Goal: Obtain resource: Download file/media

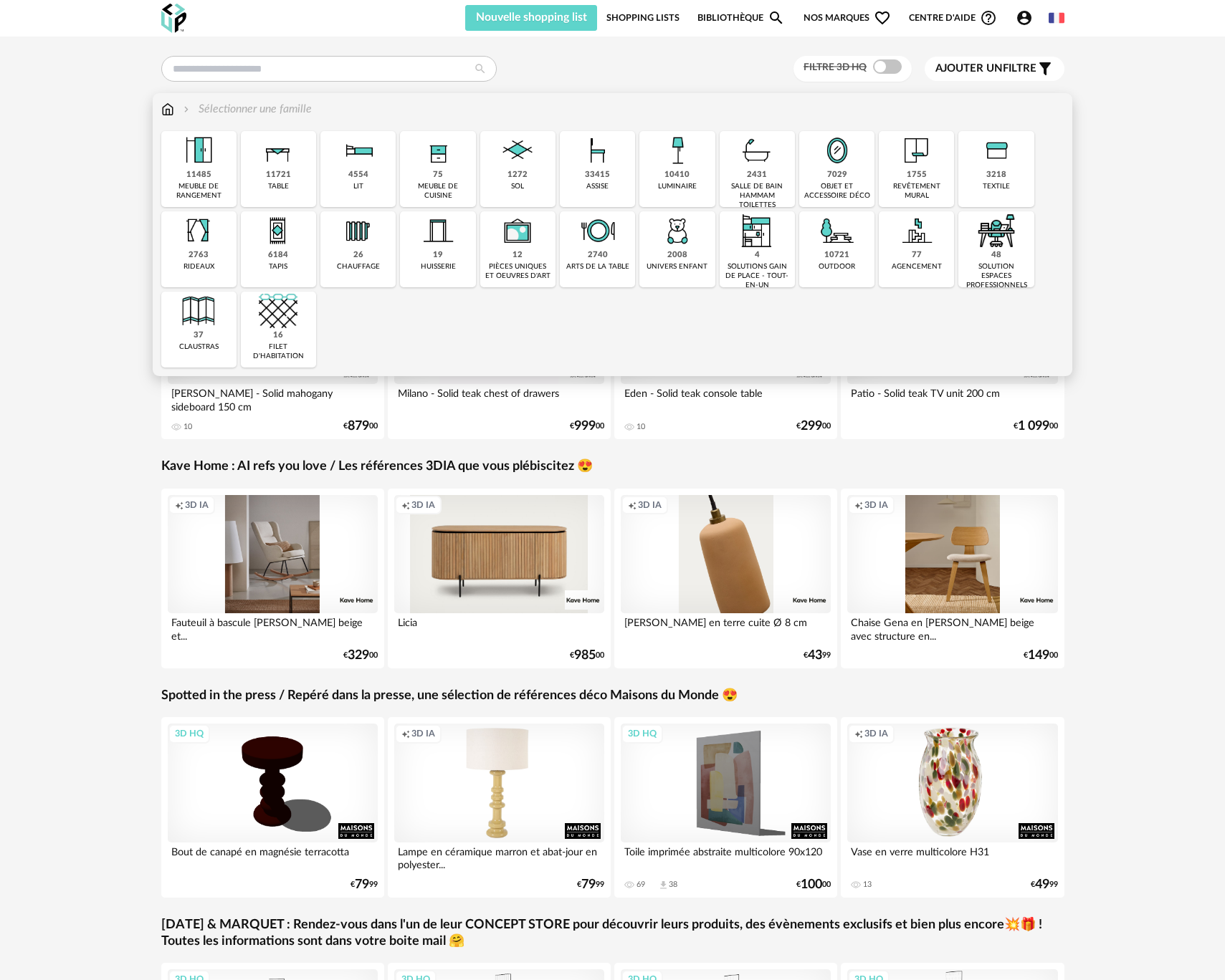
click at [820, 242] on img at bounding box center [837, 230] width 39 height 39
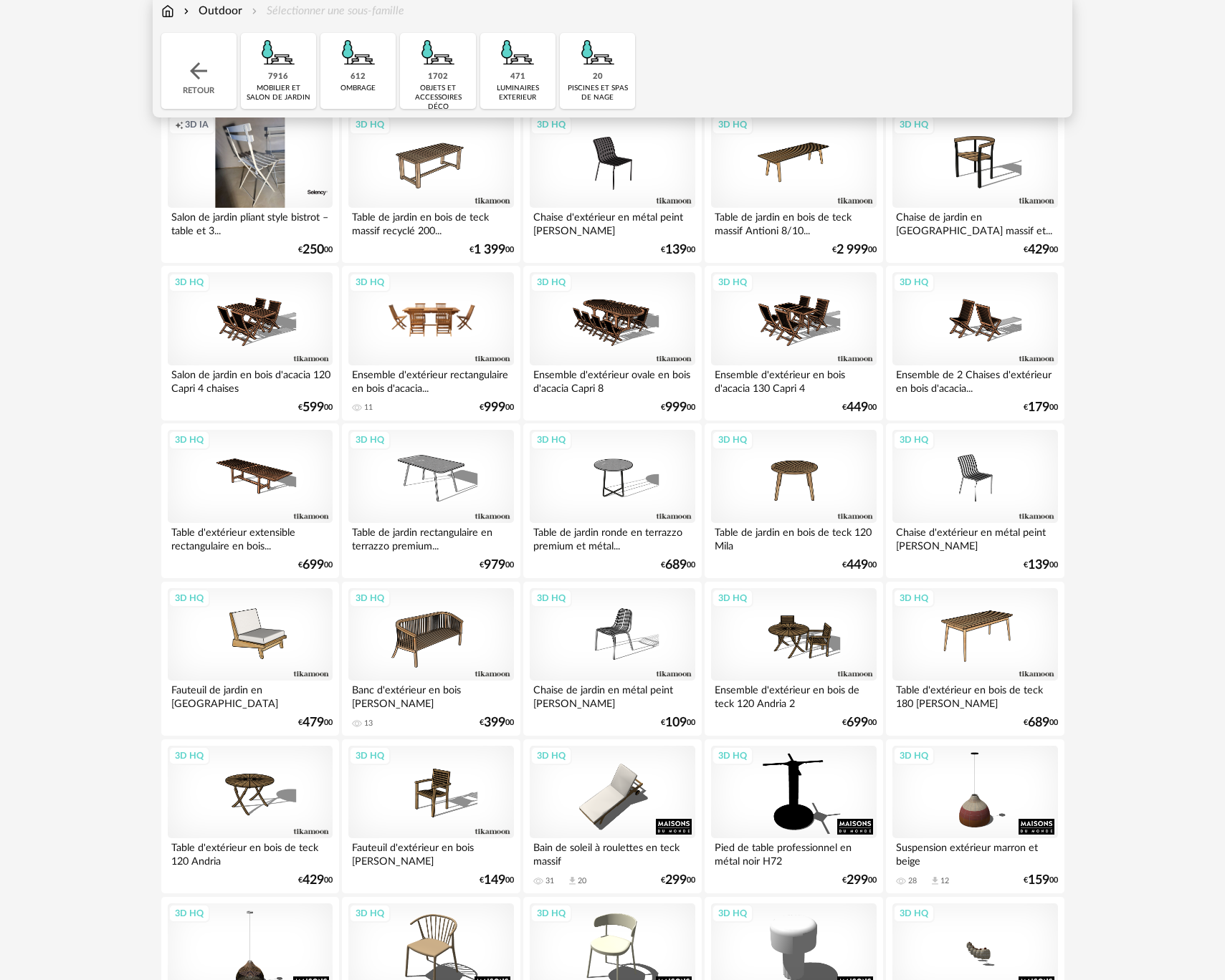
scroll to position [44, 0]
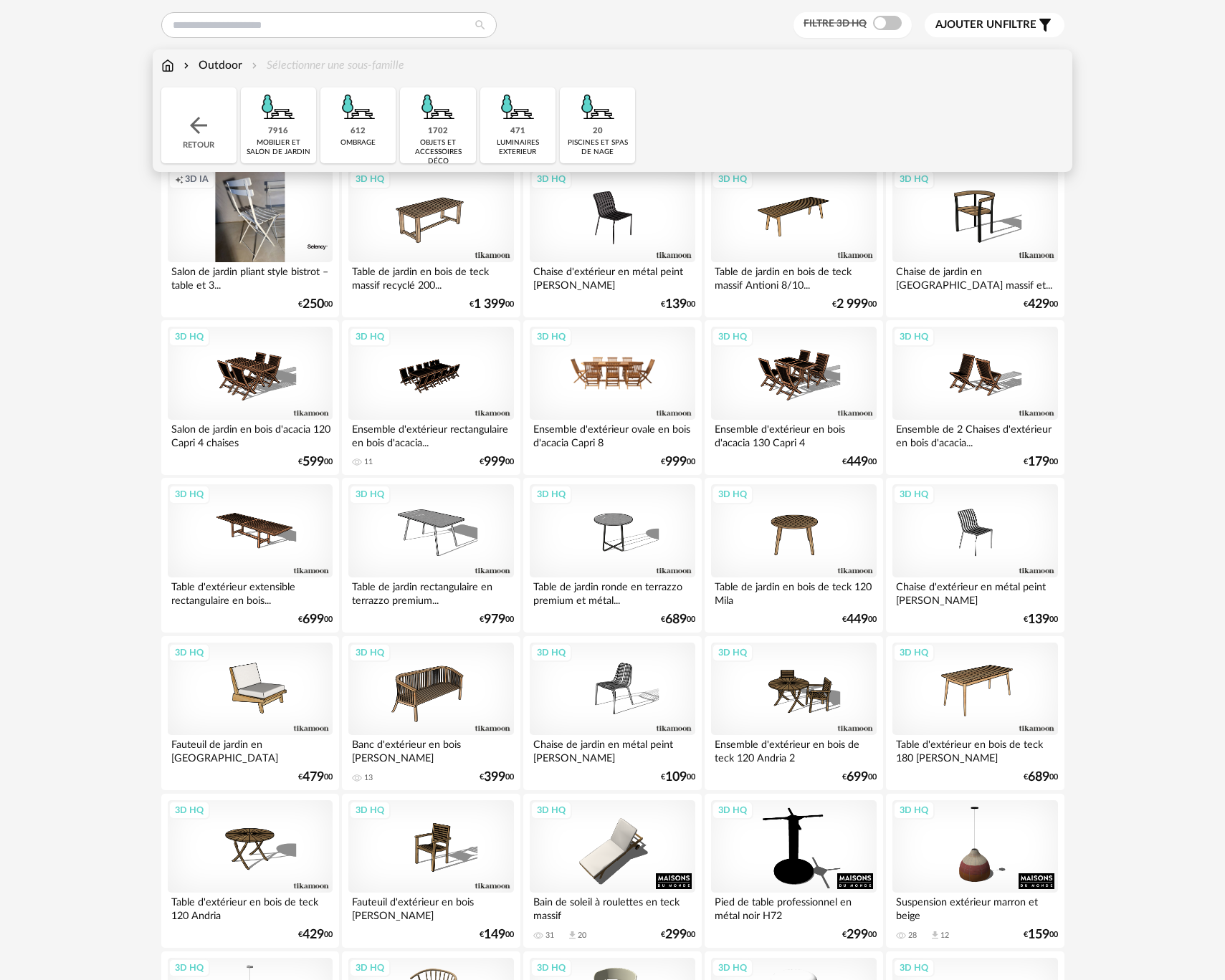
click at [647, 382] on div "3D HQ" at bounding box center [612, 373] width 164 height 93
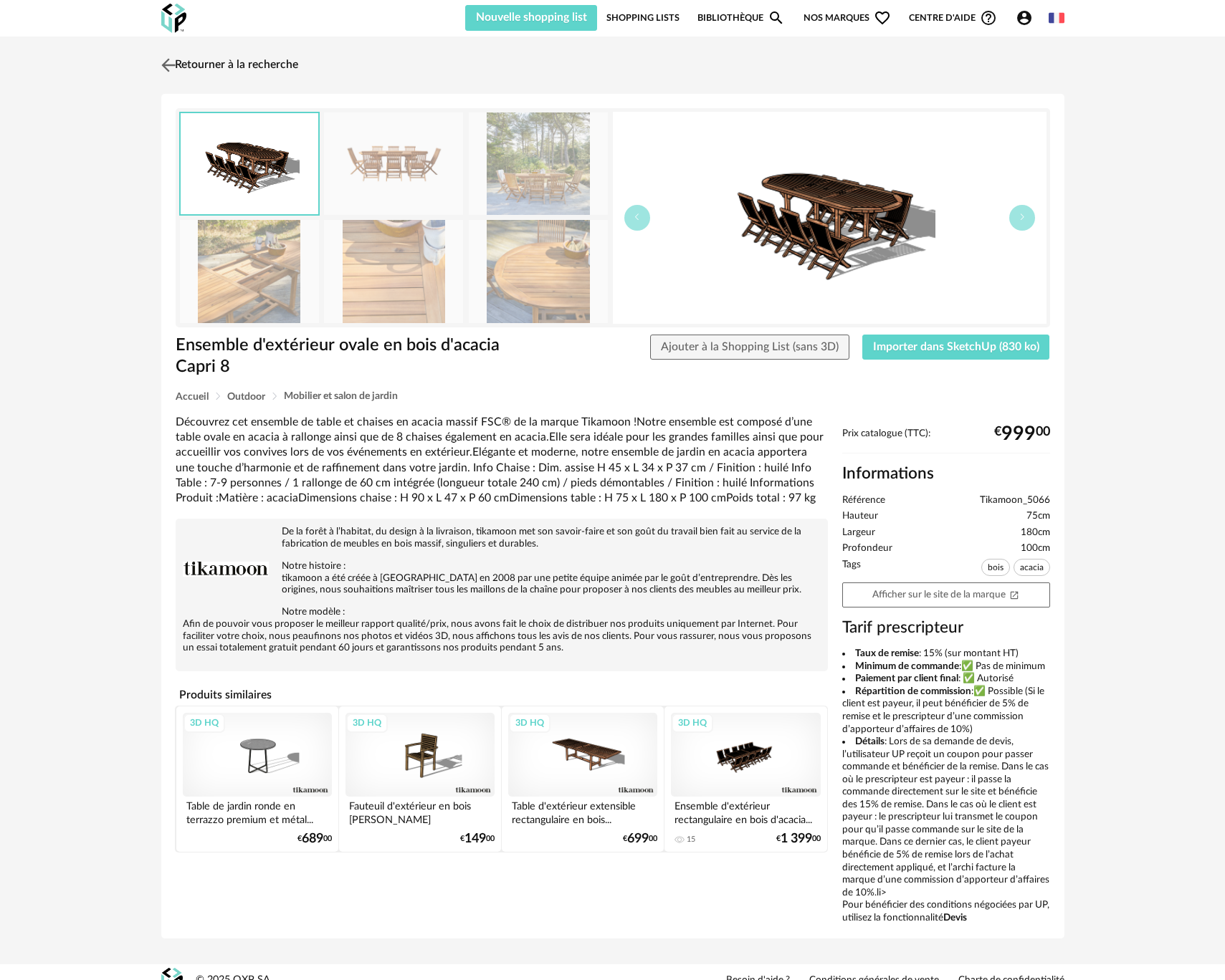
click at [173, 61] on img at bounding box center [168, 65] width 21 height 21
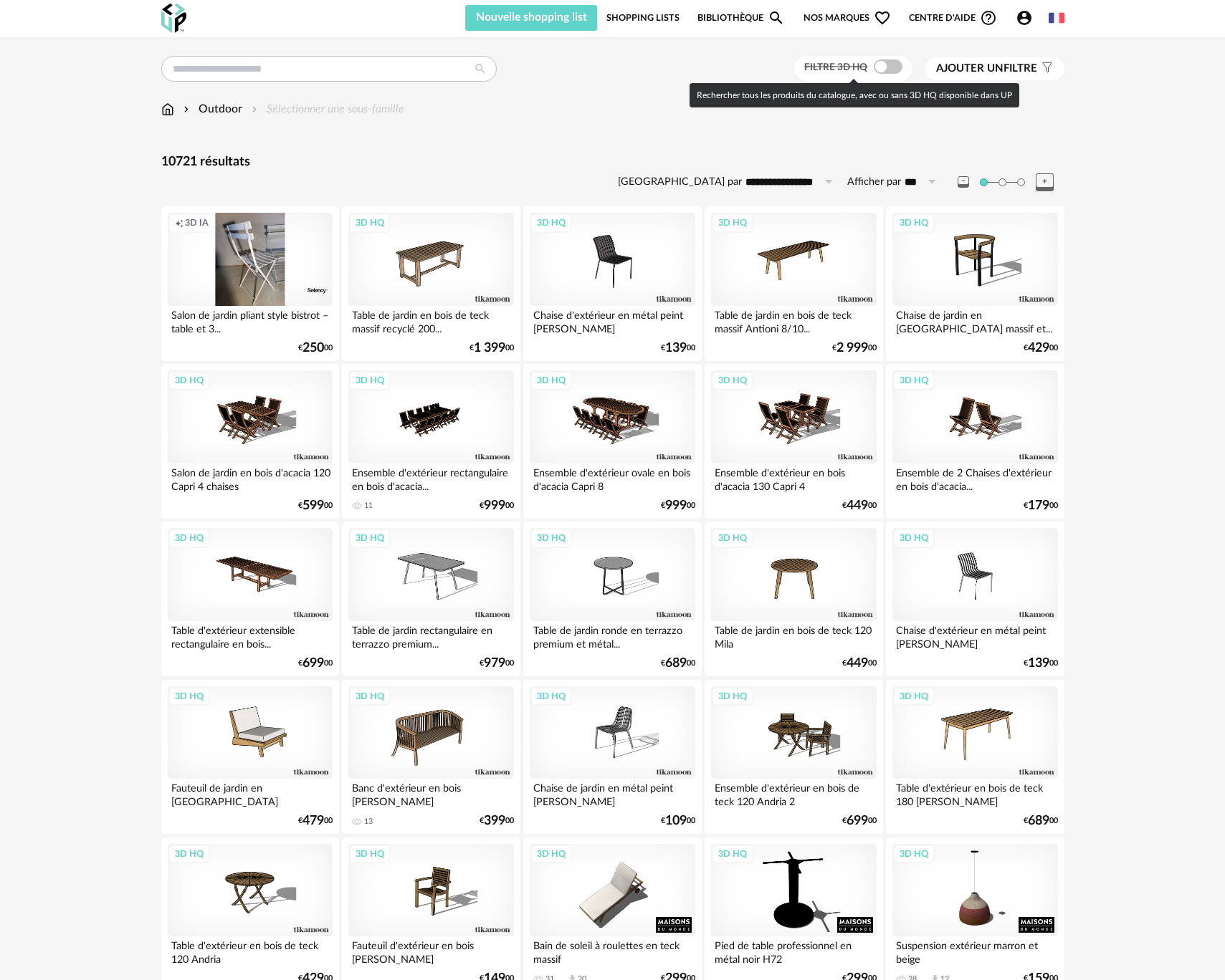
click at [897, 72] on span at bounding box center [887, 66] width 28 height 15
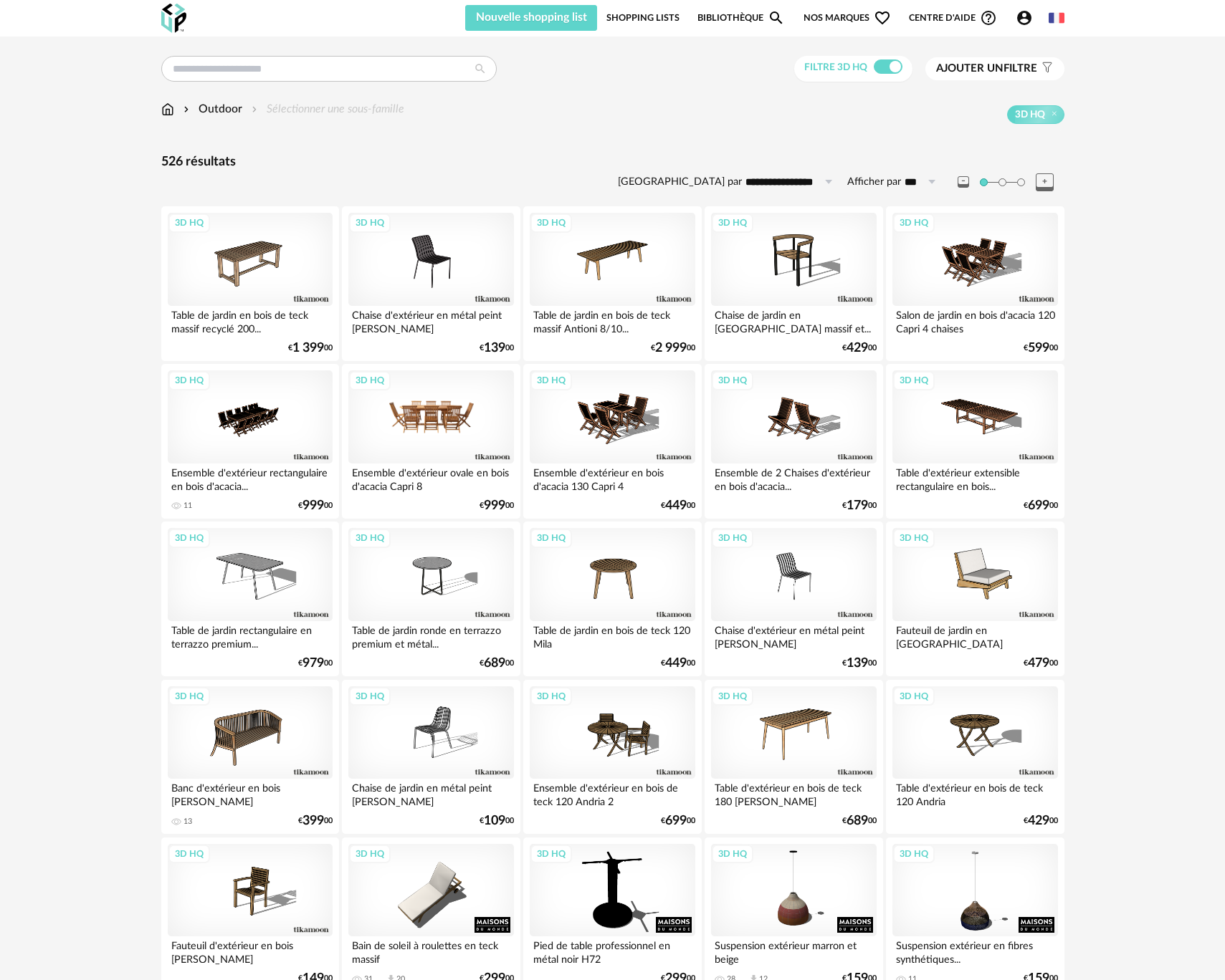
click at [473, 432] on div "3D HQ" at bounding box center [431, 417] width 164 height 93
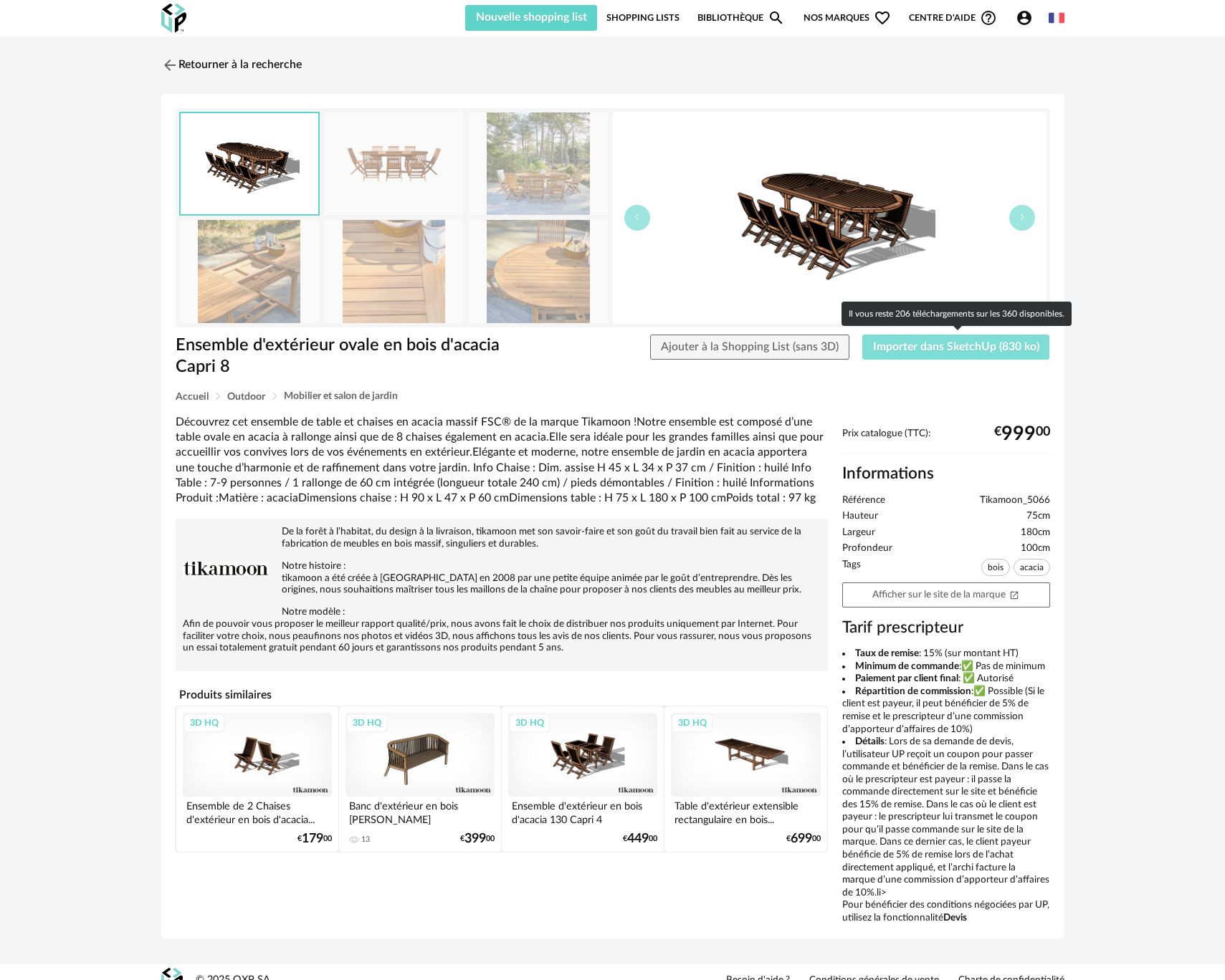
click at [887, 351] on span "Importer dans SketchUp (830 ko)" at bounding box center [956, 346] width 166 height 11
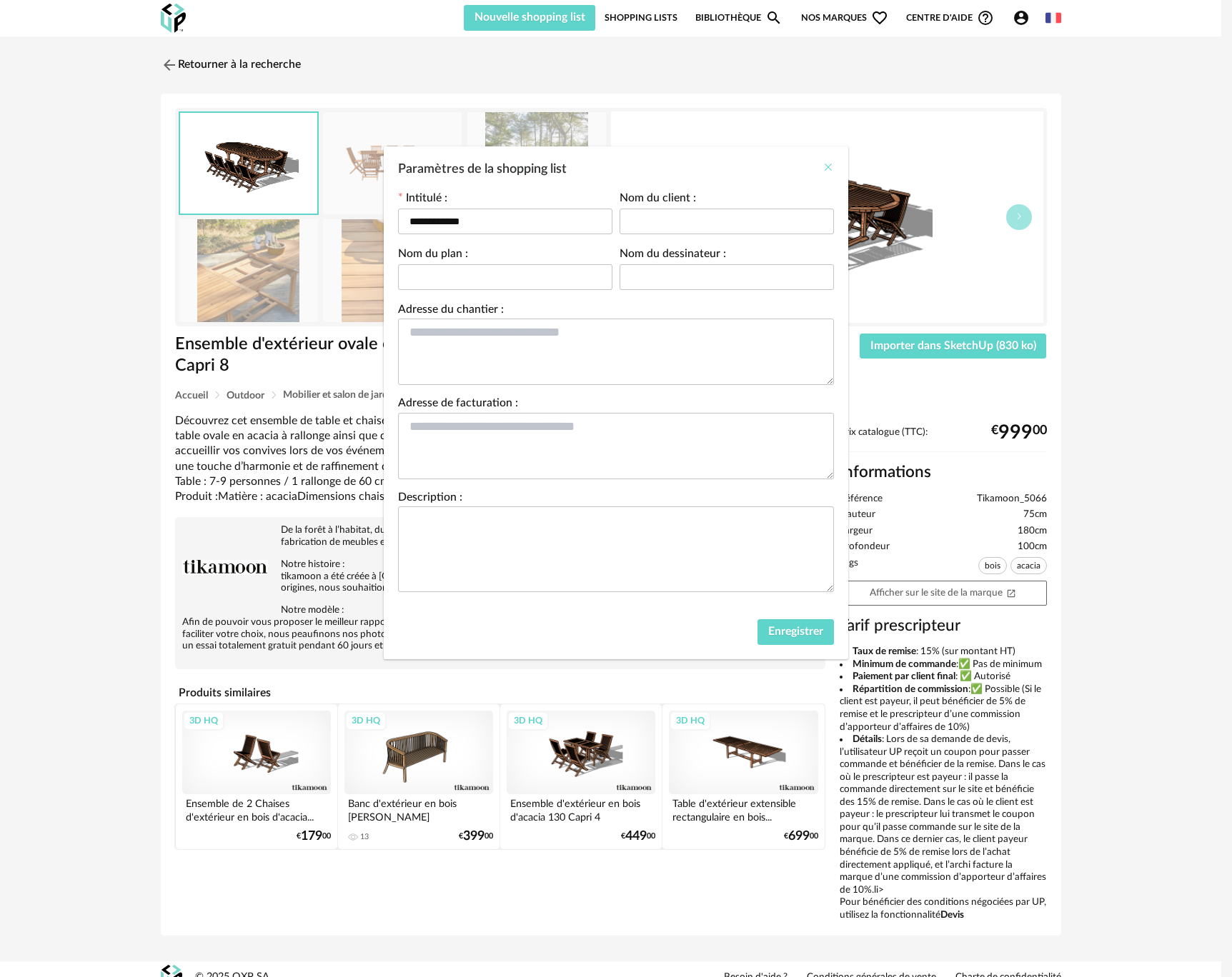
click at [829, 163] on icon "Close" at bounding box center [828, 167] width 11 height 11
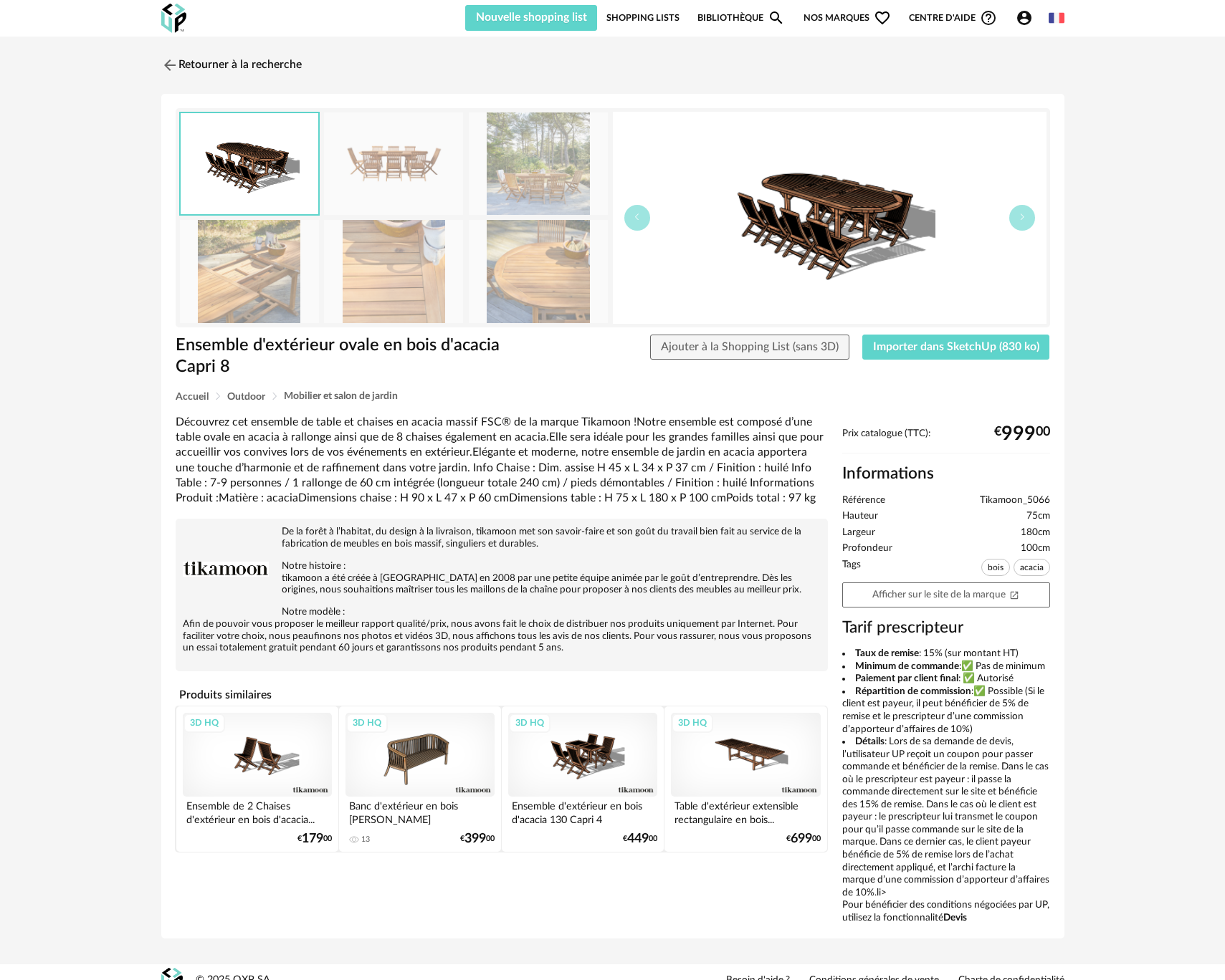
click at [626, 20] on link "Shopping Lists" at bounding box center [642, 18] width 73 height 26
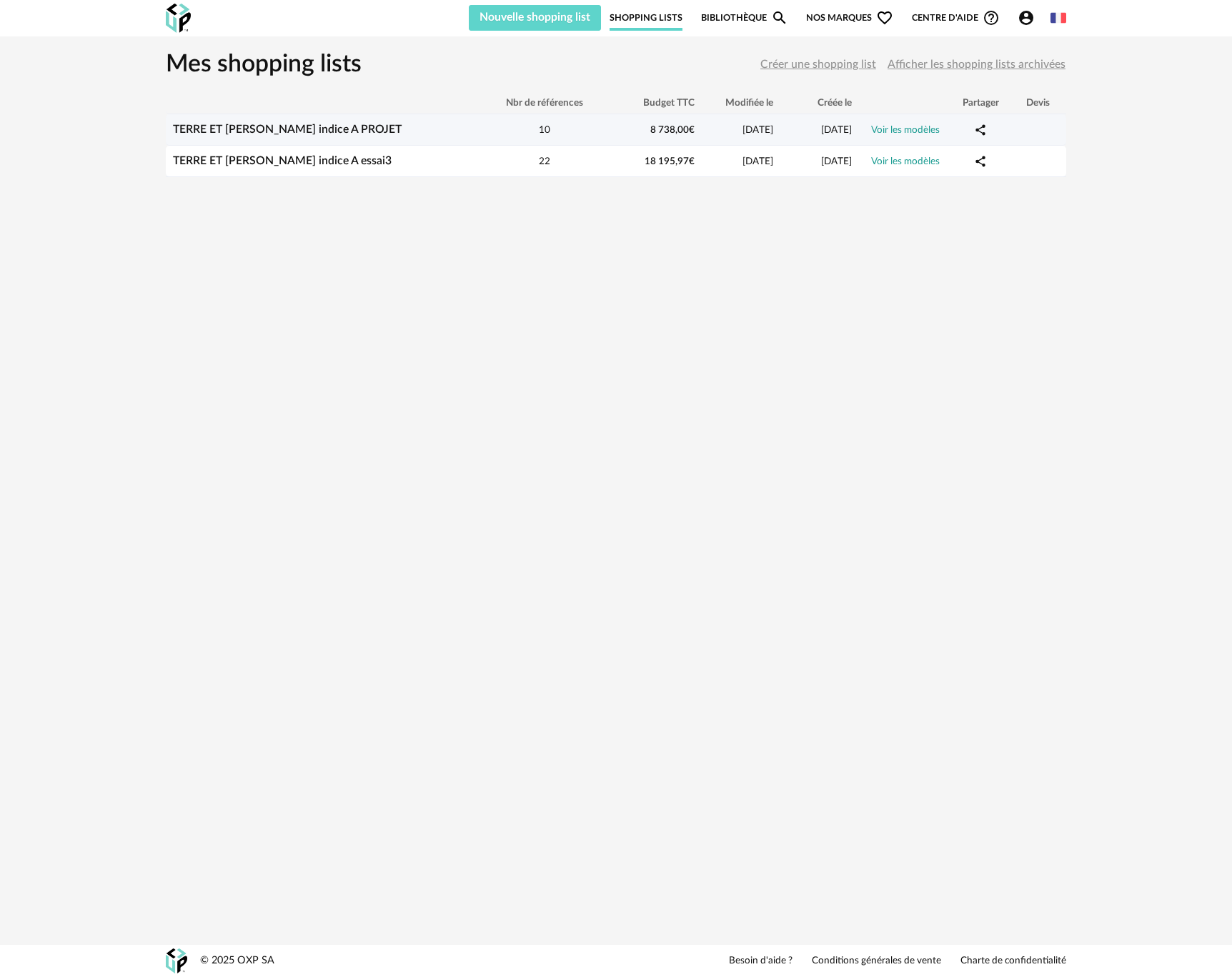
click at [365, 137] on td "TERRE ET PIERRE - AMANCEY indice A PROJET" at bounding box center [323, 130] width 314 height 32
click at [367, 133] on link "TERRE ET PIERRE - AMANCEY indice A PROJET" at bounding box center [287, 129] width 229 height 11
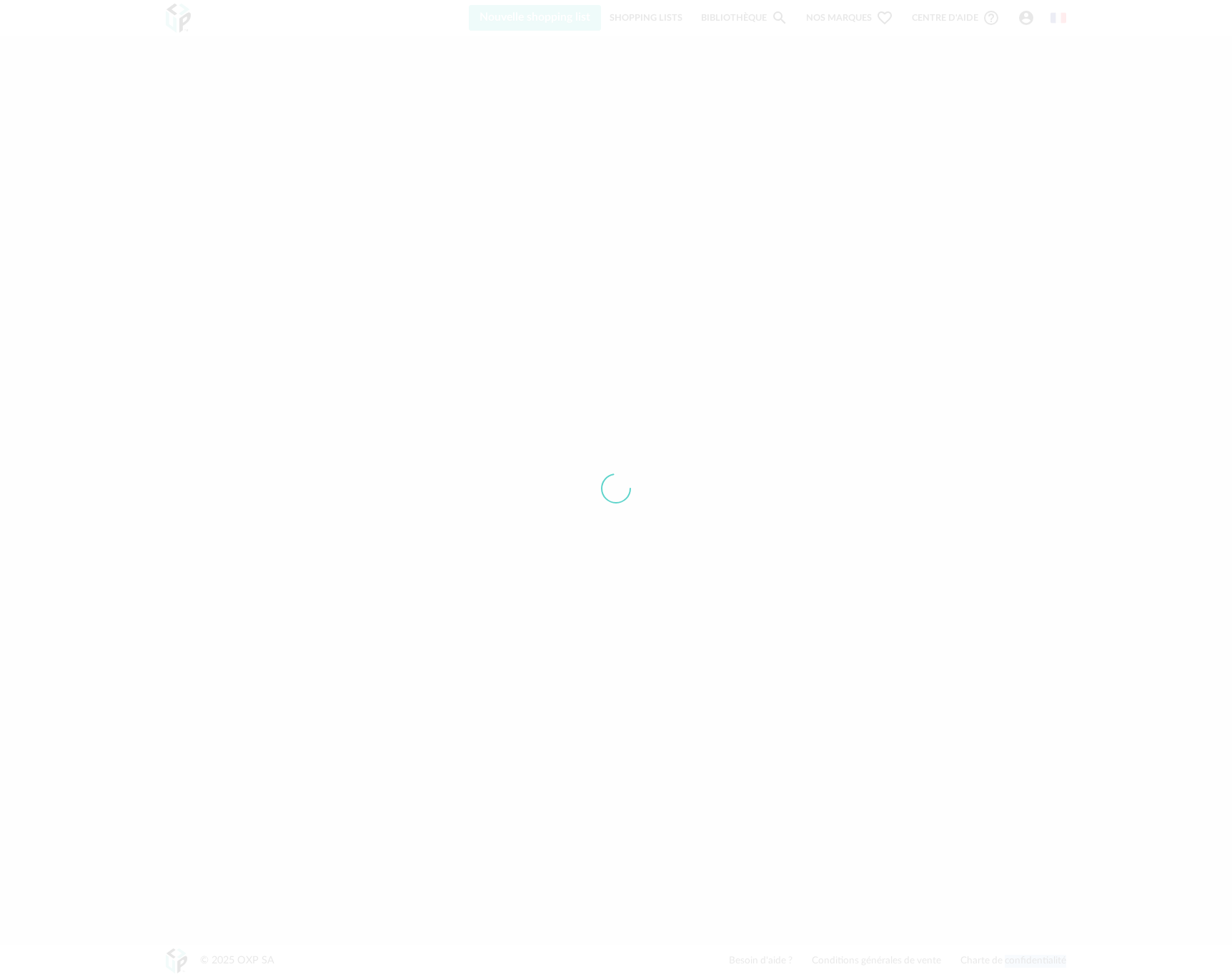
click at [367, 133] on div at bounding box center [616, 488] width 1232 height 977
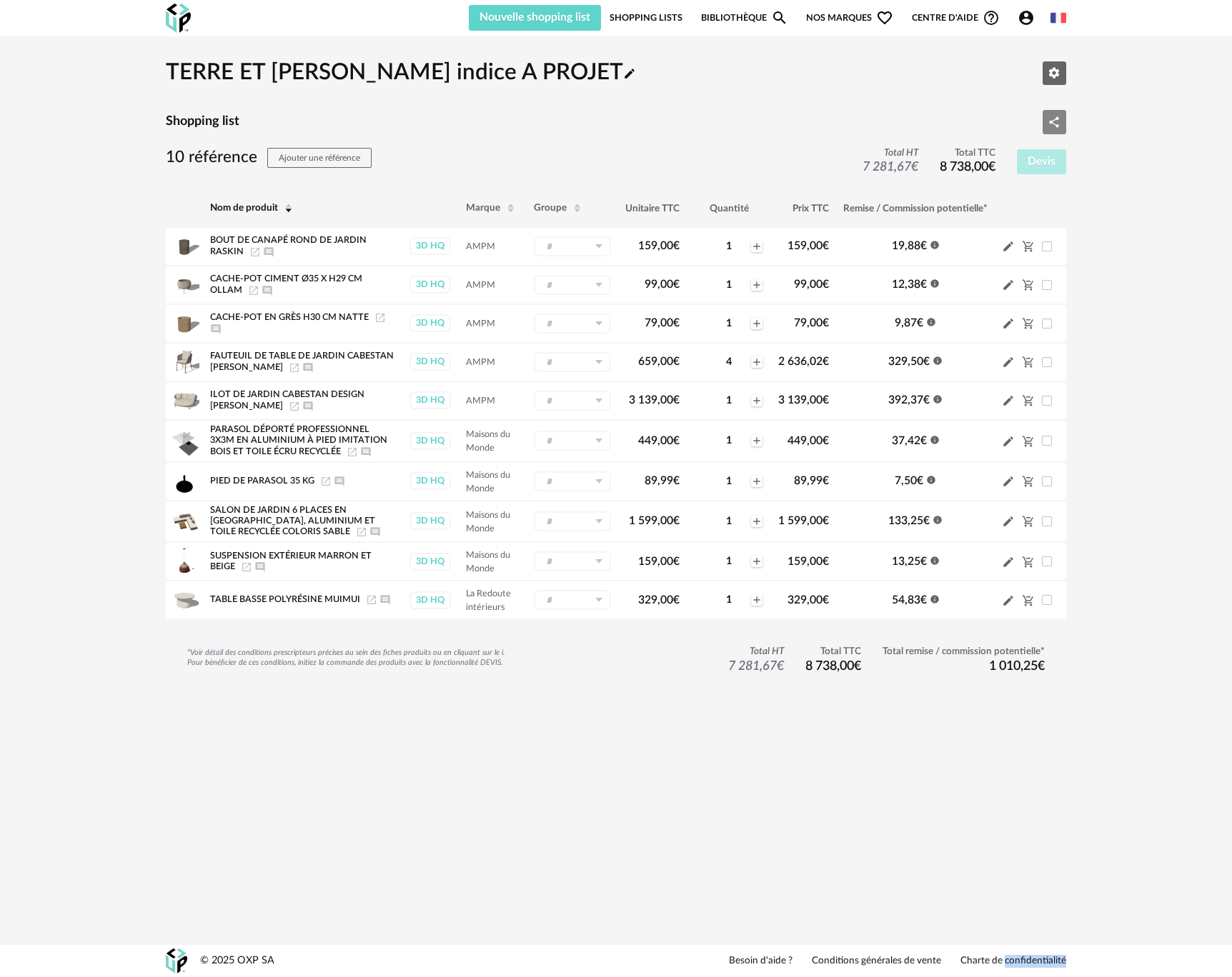
click at [1056, 117] on icon "Share Variant icon" at bounding box center [1053, 122] width 13 height 13
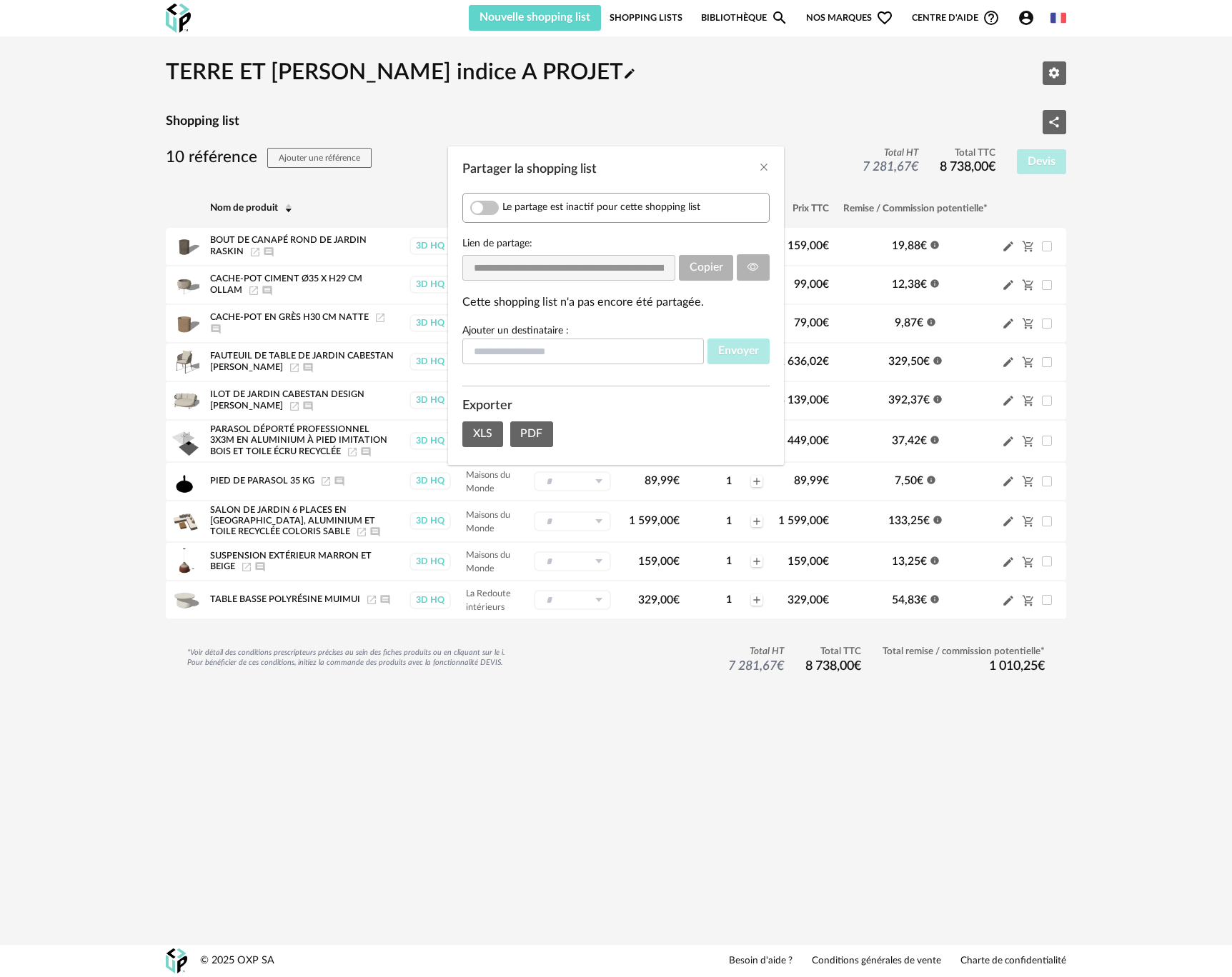
click at [758, 168] on div "Partager la shopping list" at bounding box center [616, 165] width 336 height 38
click at [767, 168] on icon "Close" at bounding box center [764, 167] width 11 height 11
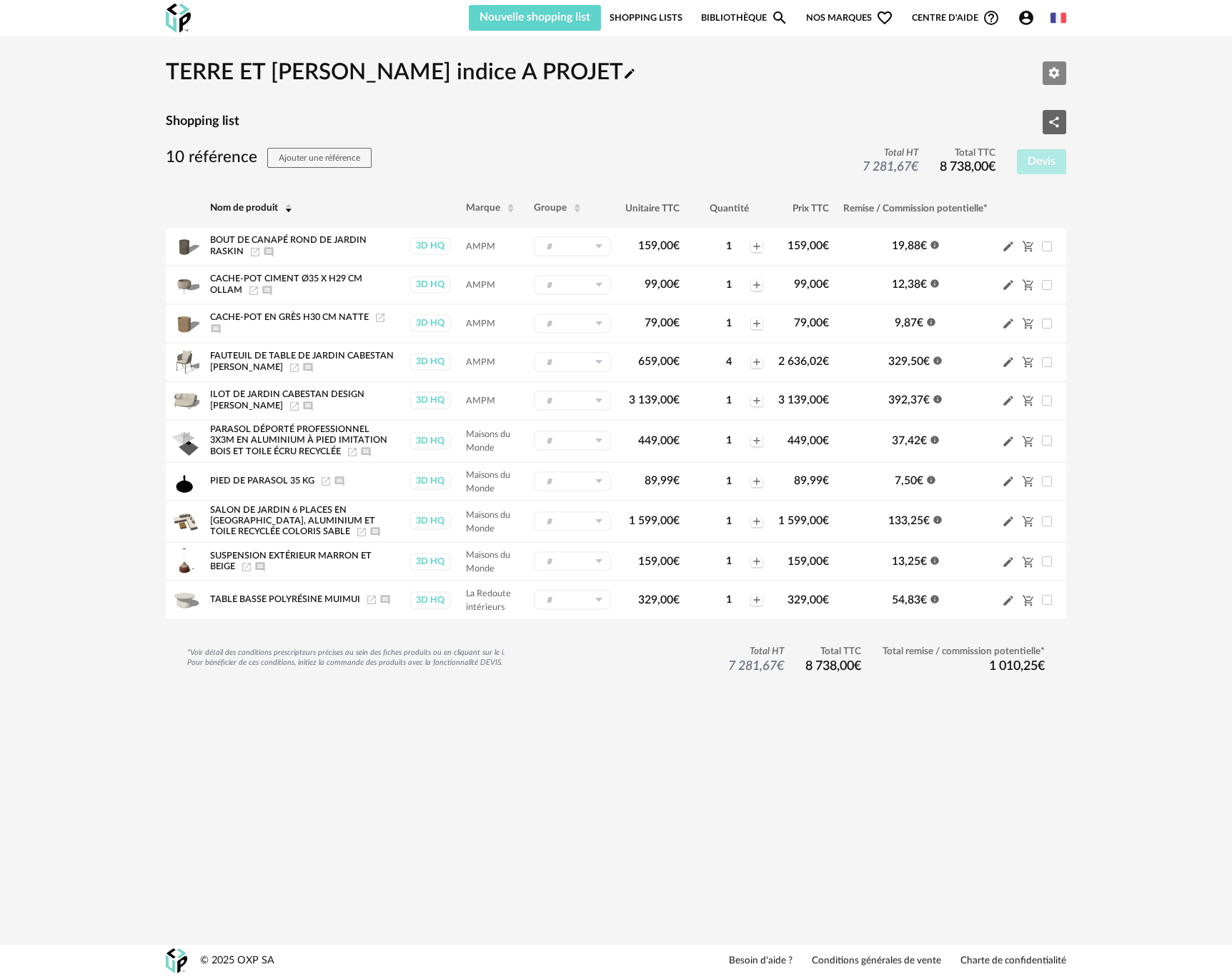
click at [1060, 72] on icon "Editer les paramètres" at bounding box center [1053, 73] width 13 height 13
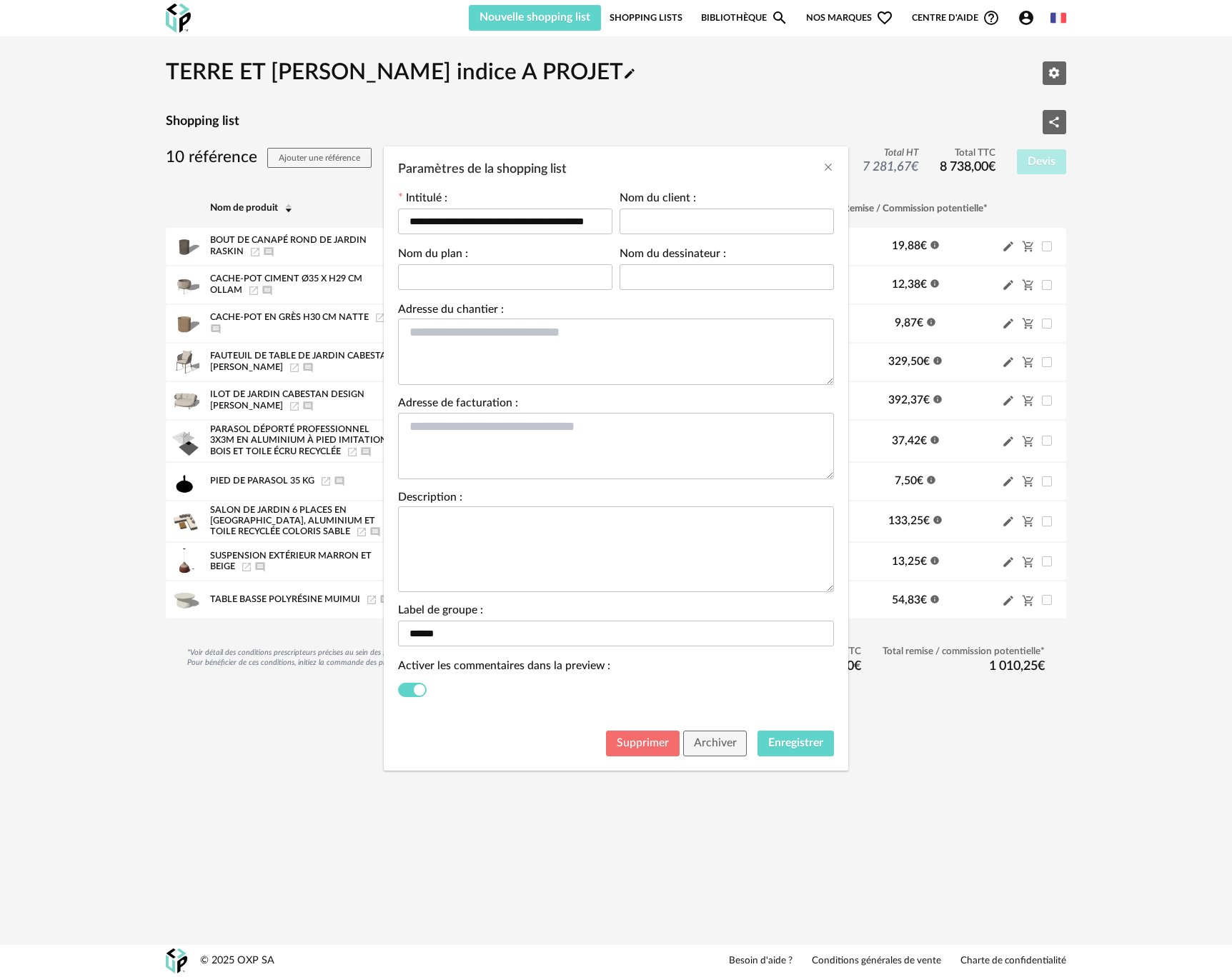
click at [669, 742] on span "Supprimer" at bounding box center [642, 742] width 52 height 11
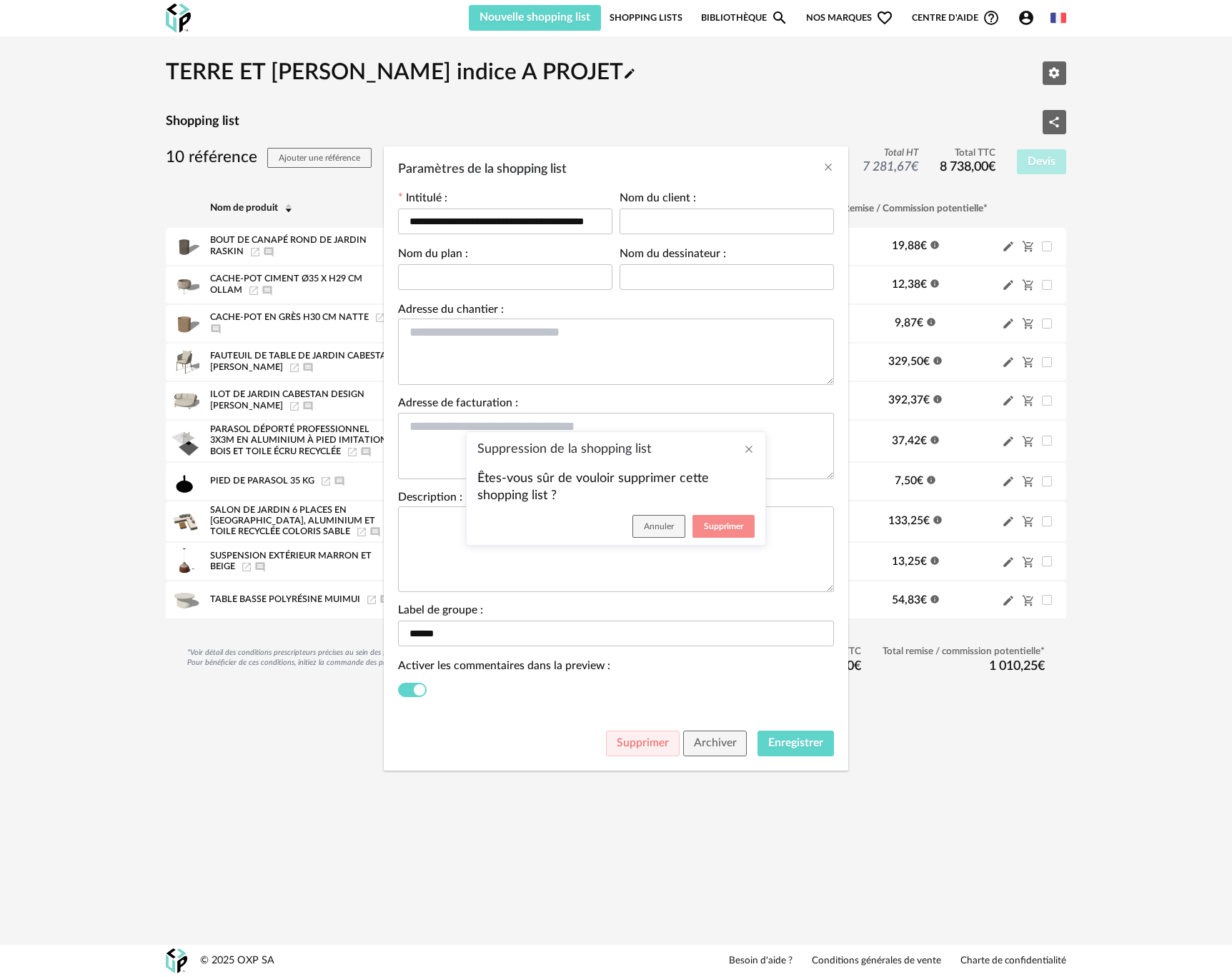
click at [715, 529] on span "Supprimer" at bounding box center [724, 527] width 39 height 9
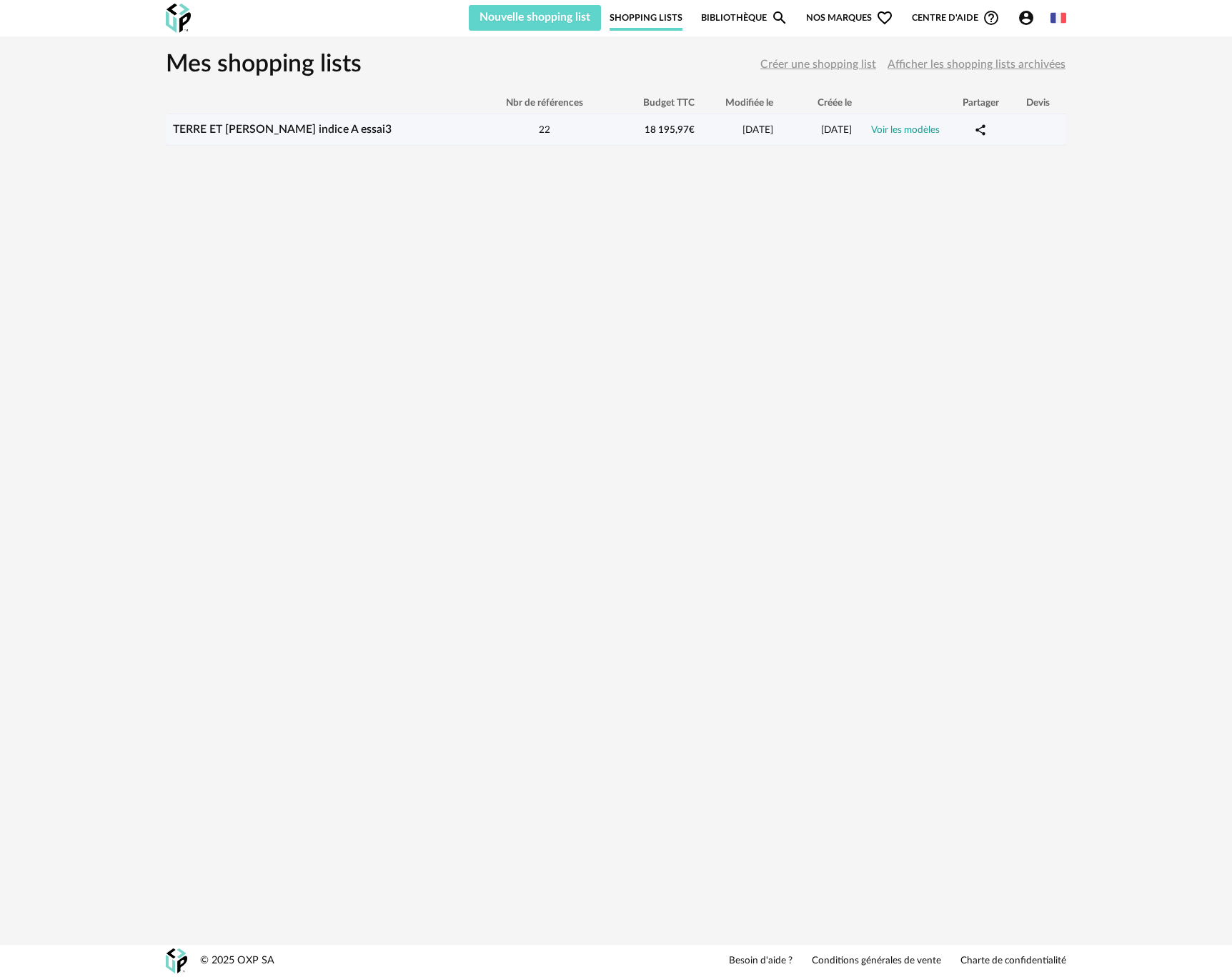
click at [463, 138] on td "TERRE ET PIERRE - AMANCEY indice A essai3" at bounding box center [323, 130] width 314 height 32
click at [368, 128] on link "TERRE ET PIERRE - AMANCEY indice A essai3" at bounding box center [282, 129] width 219 height 11
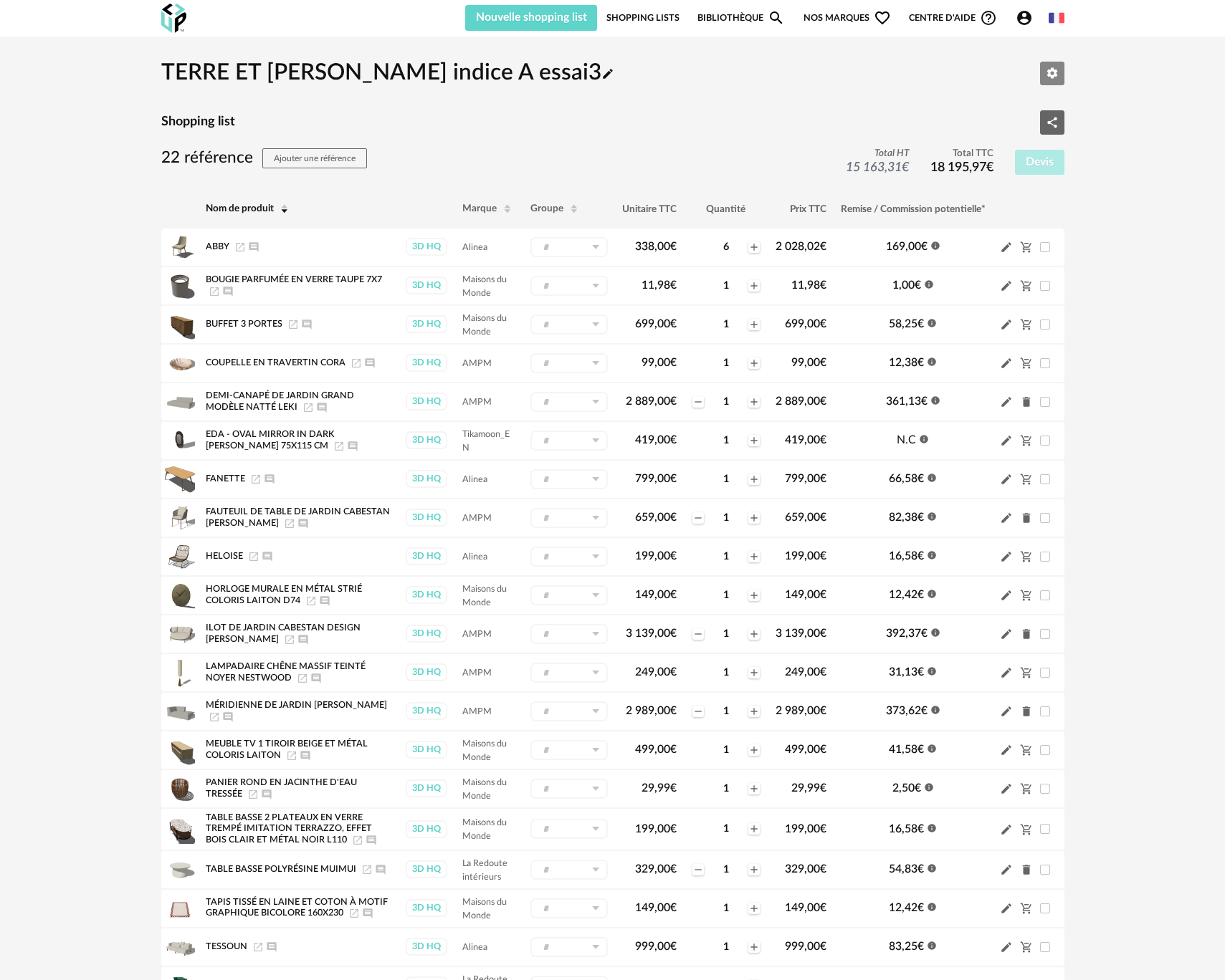
click at [1049, 72] on icon "Editer les paramètres" at bounding box center [1051, 73] width 11 height 11
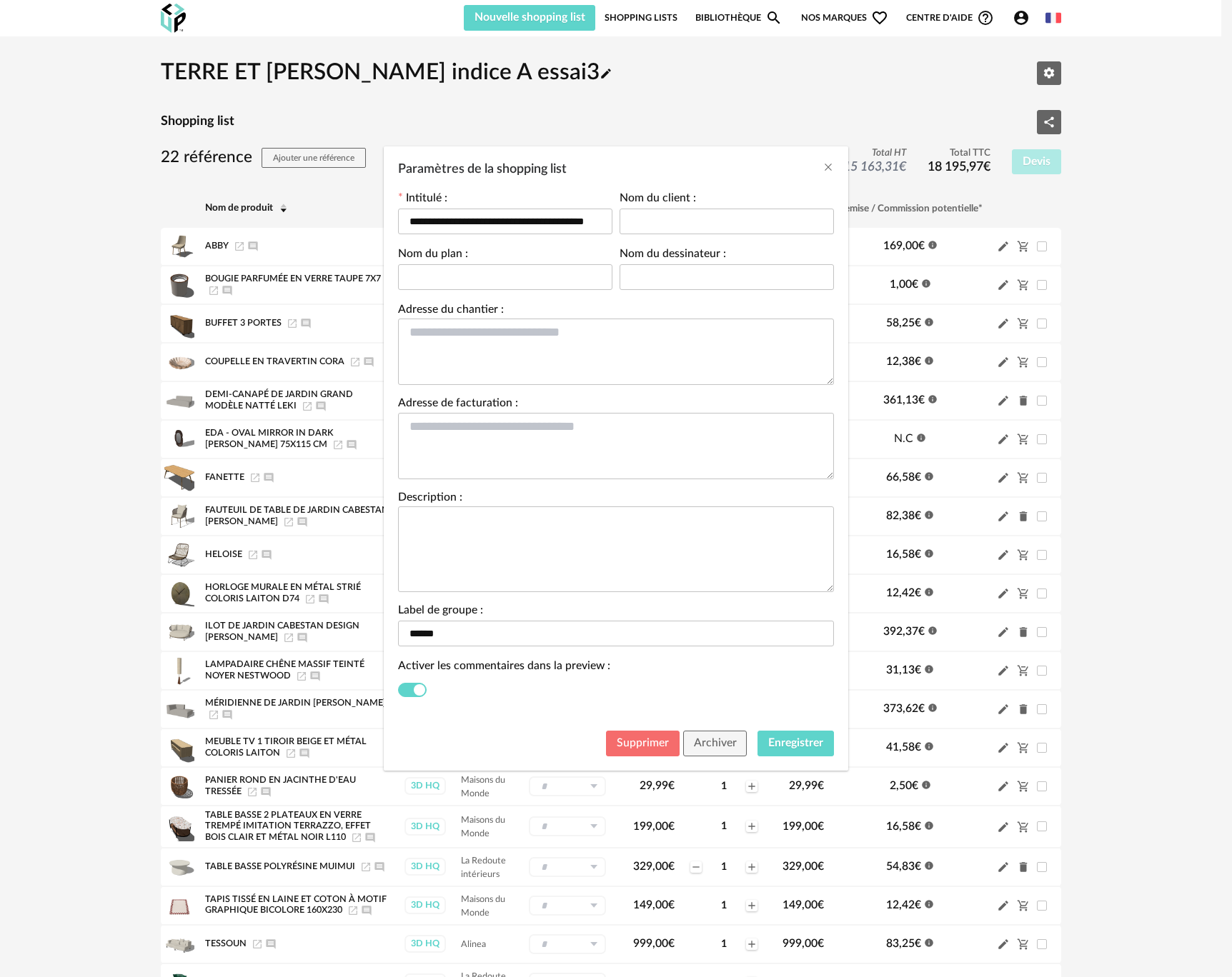
click at [645, 748] on span "Supprimer" at bounding box center [642, 742] width 52 height 11
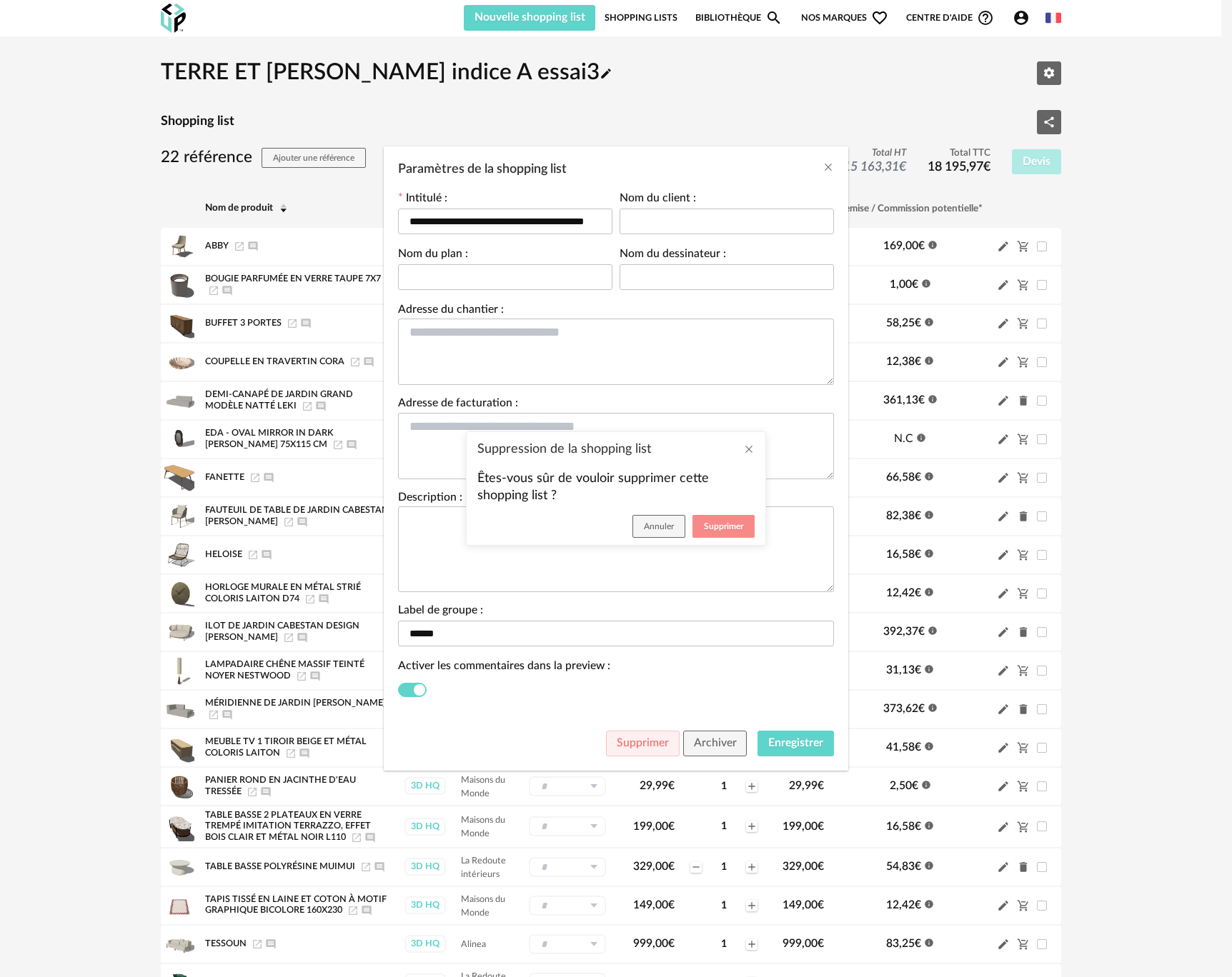
click at [723, 523] on span "Supprimer" at bounding box center [724, 527] width 39 height 9
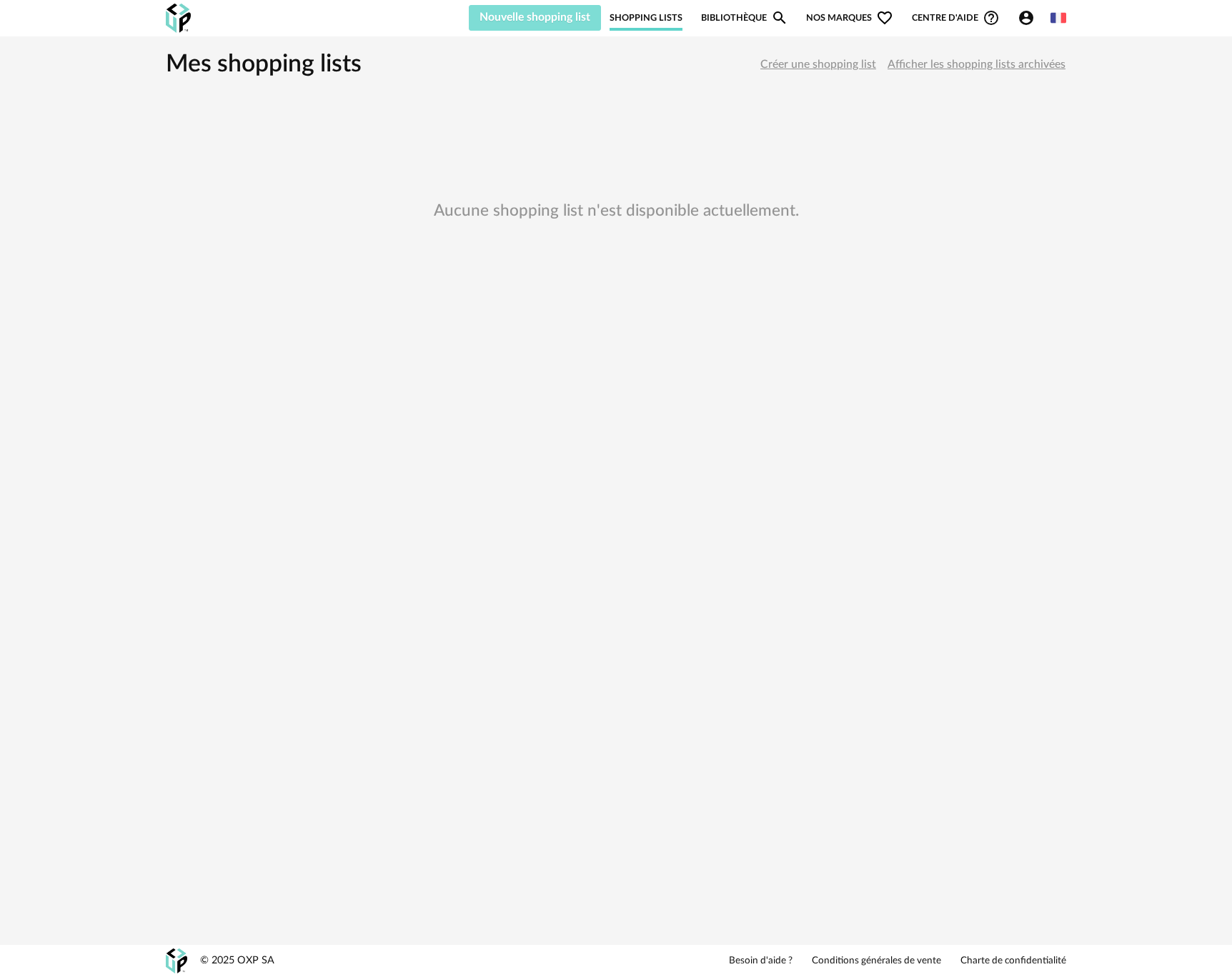
click at [540, 20] on span "Nouvelle shopping list" at bounding box center [535, 16] width 111 height 11
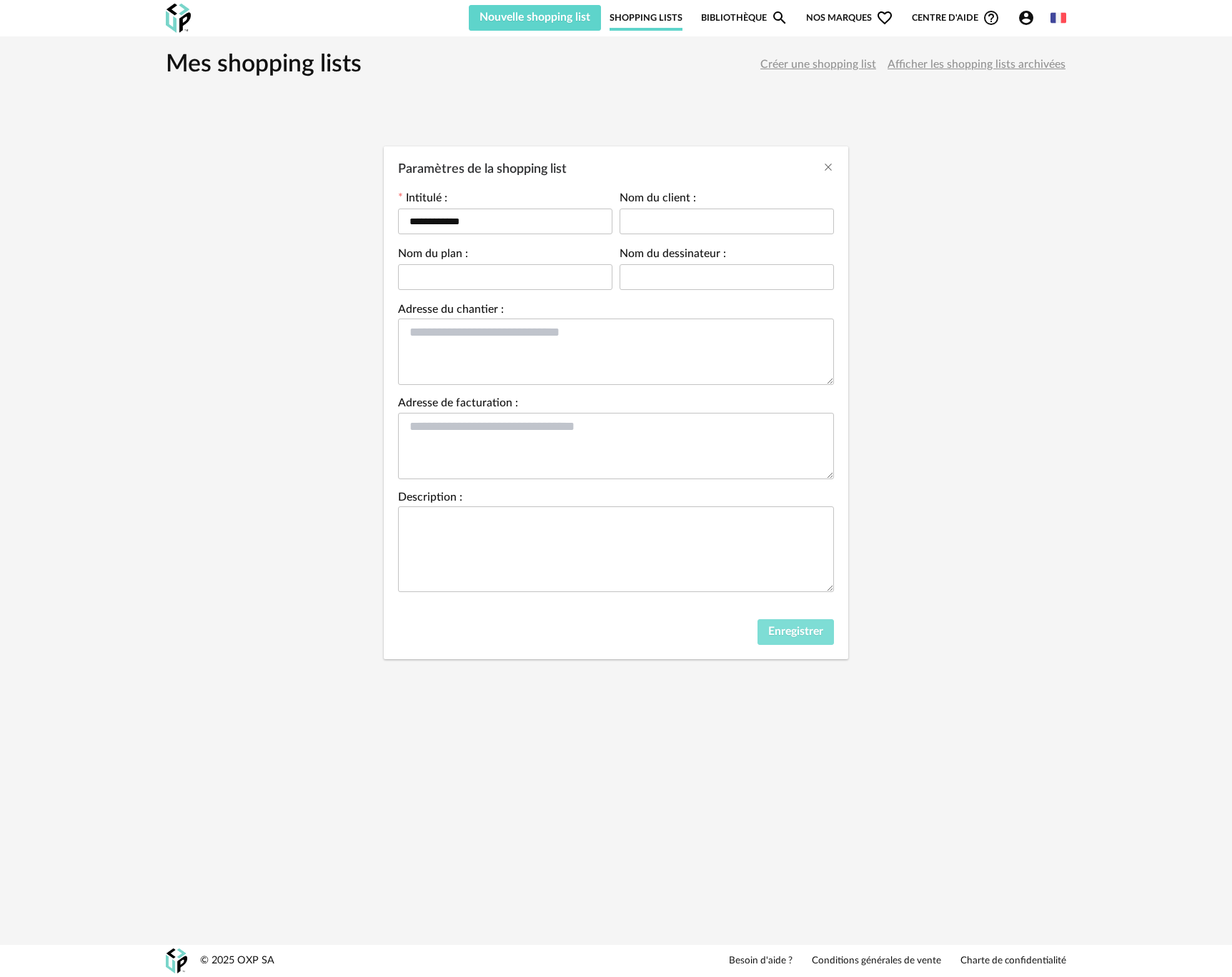
click at [786, 634] on span "Enregistrer" at bounding box center [795, 631] width 55 height 11
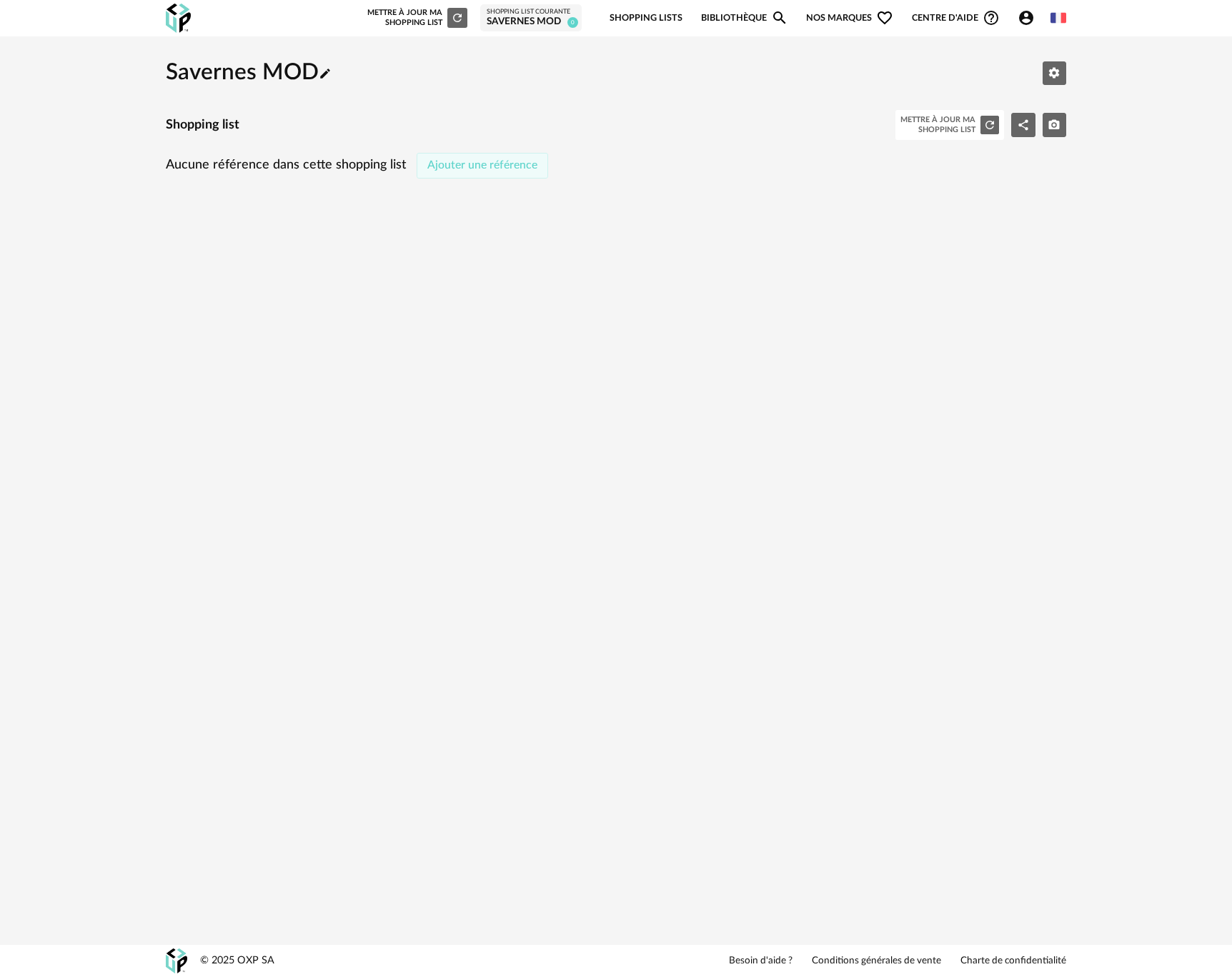
click at [470, 166] on span "Ajouter une référence" at bounding box center [482, 165] width 110 height 11
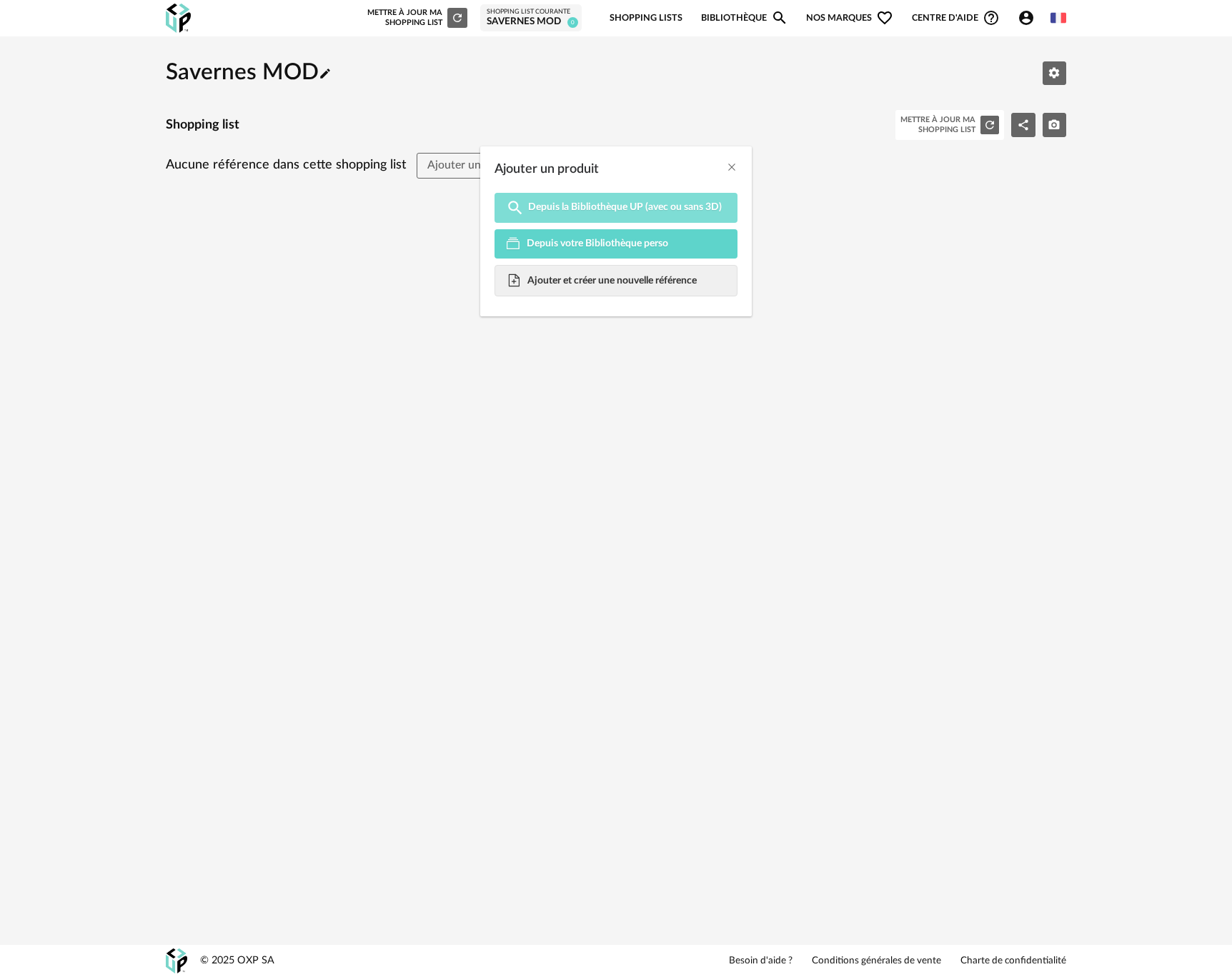
click at [607, 208] on span "Depuis la Bibliothèque UP (avec ou sans 3D)" at bounding box center [625, 207] width 194 height 13
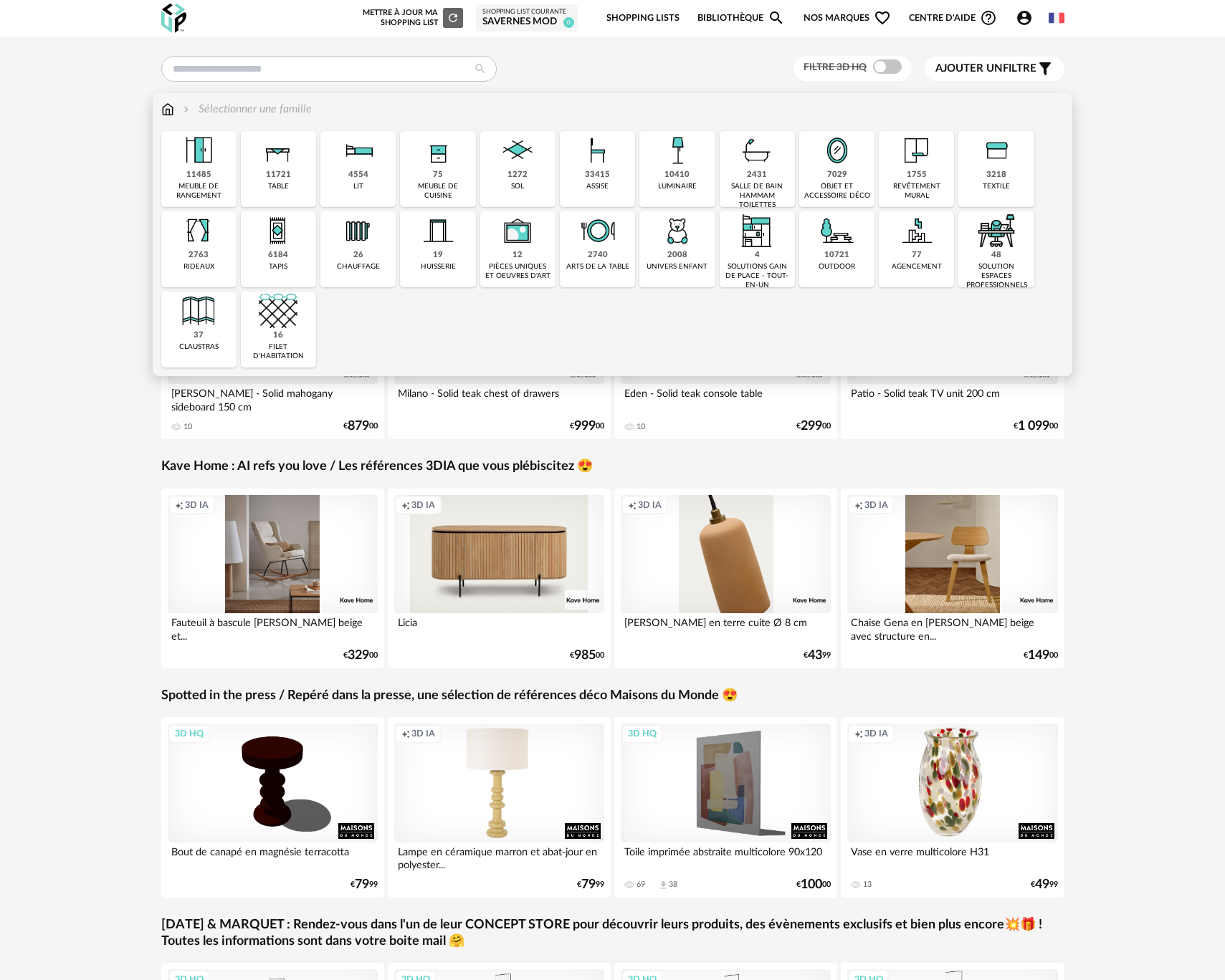
click at [827, 252] on div "10721" at bounding box center [836, 255] width 25 height 11
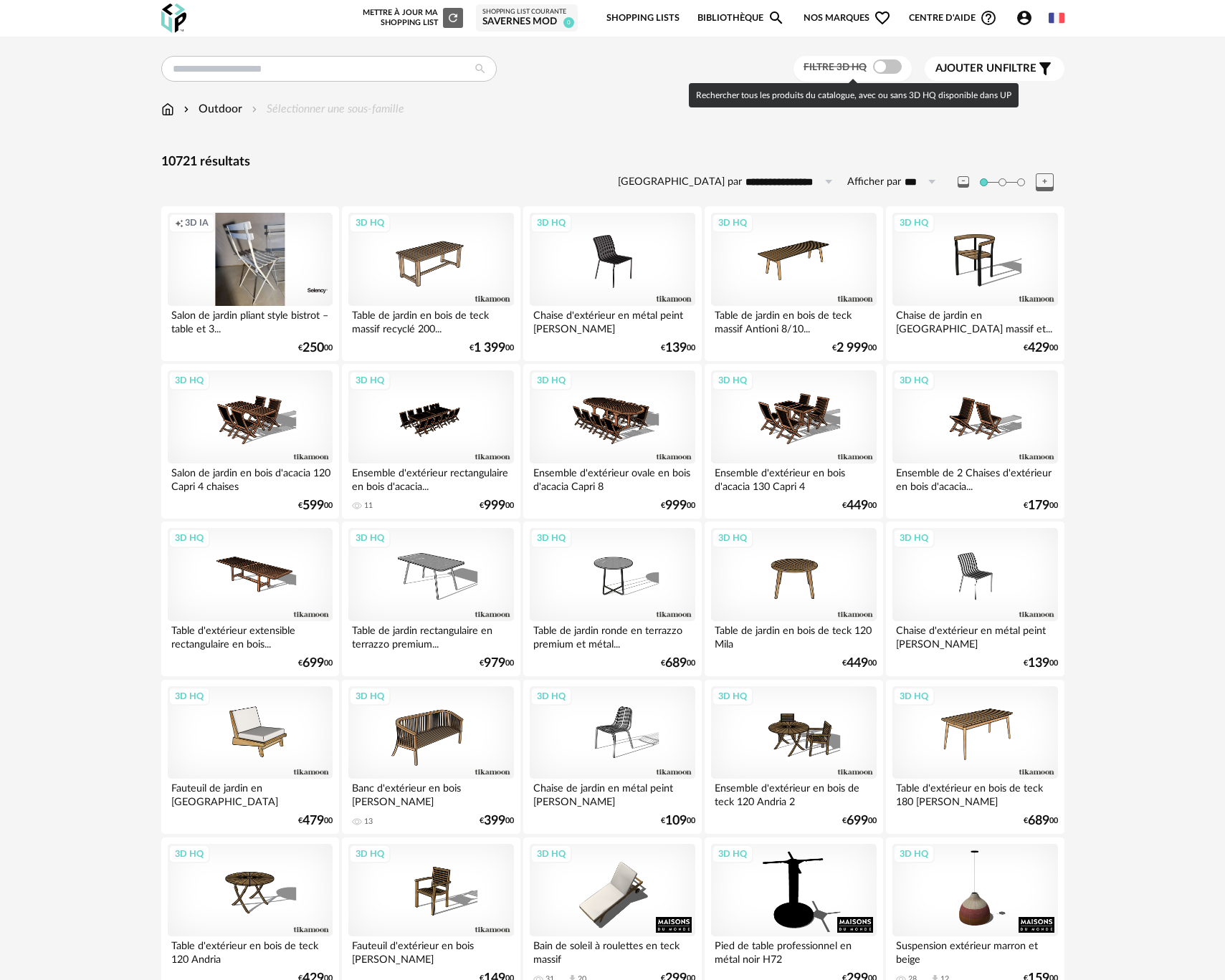
click at [889, 71] on span at bounding box center [887, 66] width 28 height 15
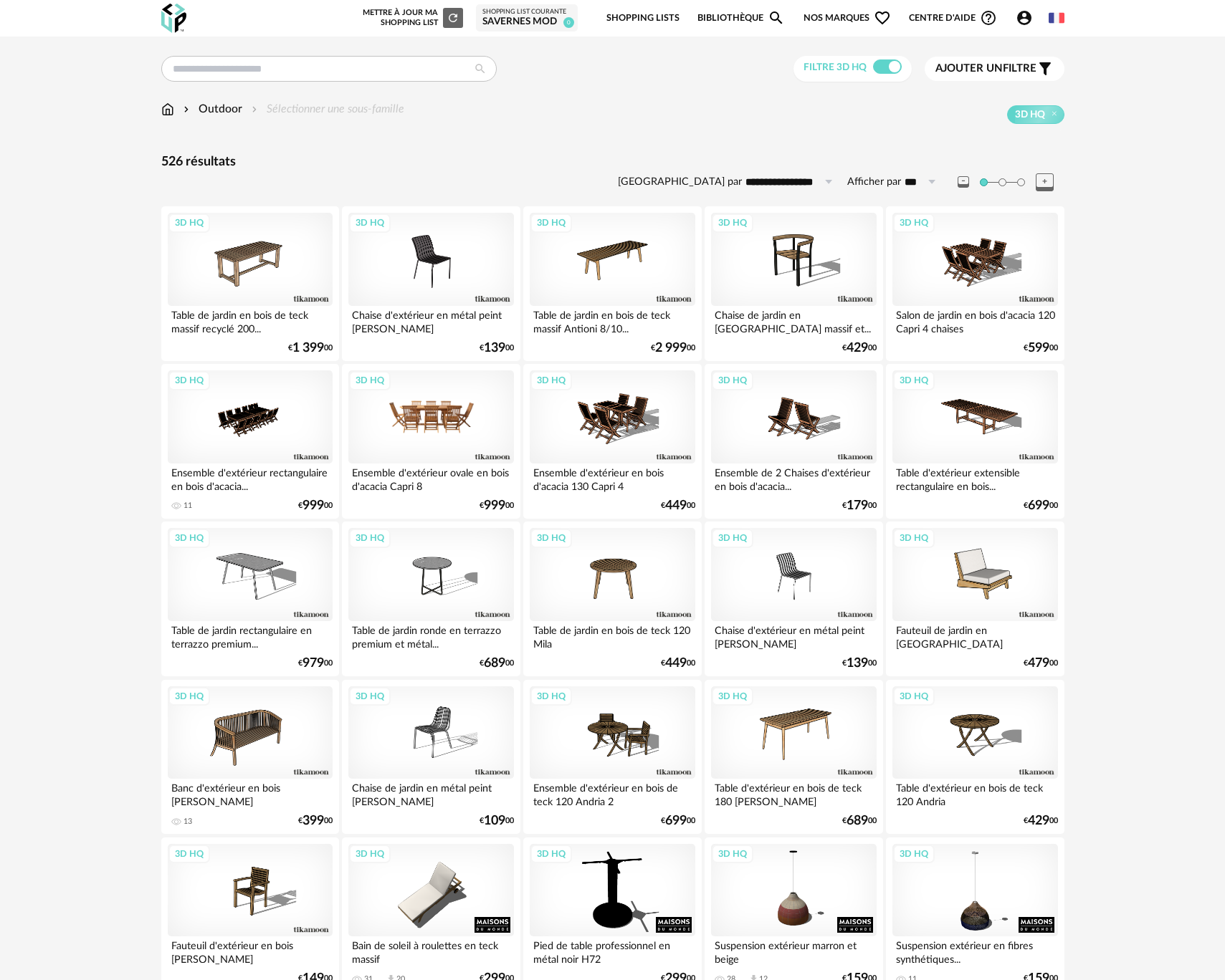
click at [462, 436] on div "3D HQ" at bounding box center [431, 417] width 164 height 93
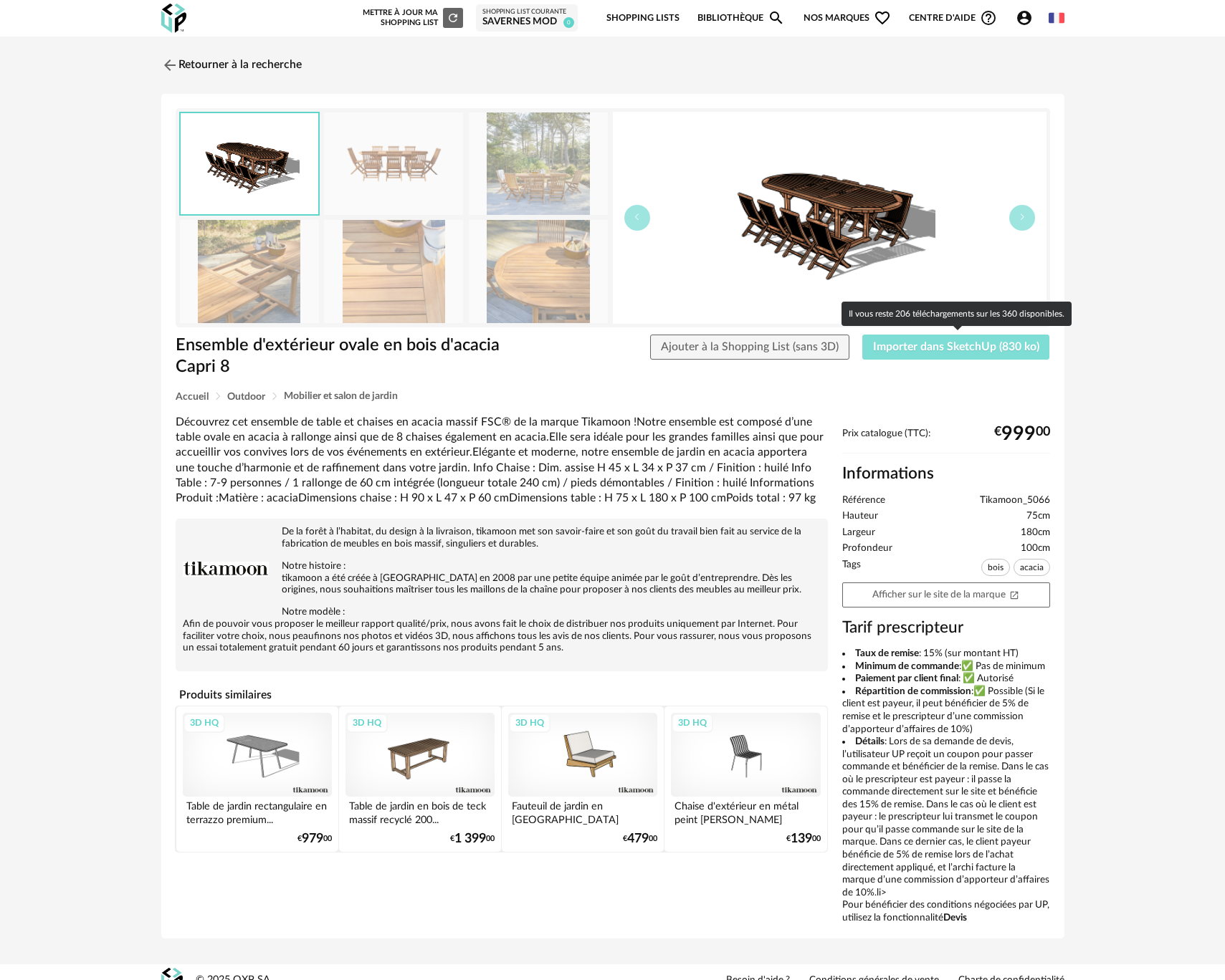
click at [921, 347] on span "Importer dans SketchUp (830 ko)" at bounding box center [956, 346] width 166 height 11
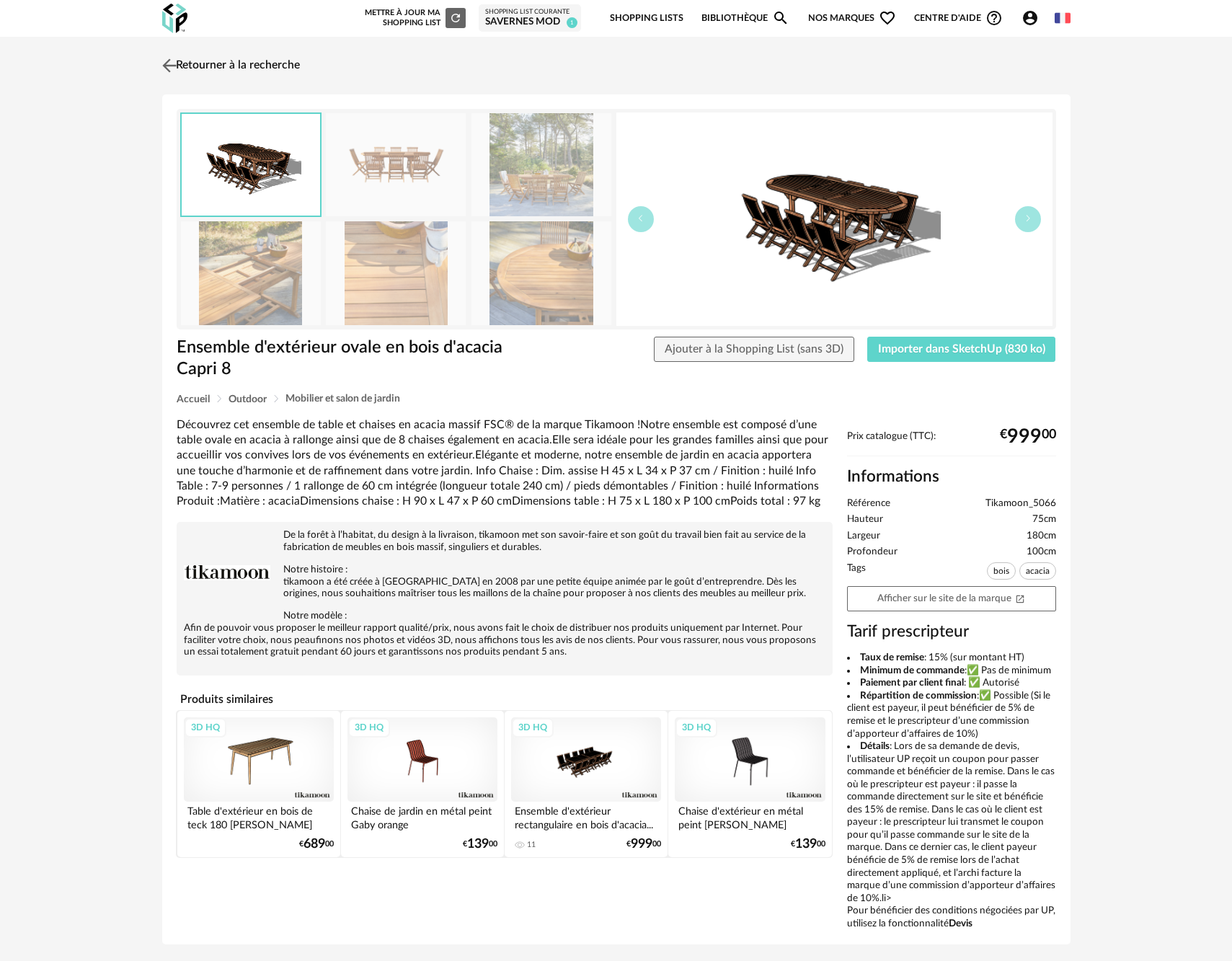
click at [170, 65] on img at bounding box center [169, 66] width 21 height 21
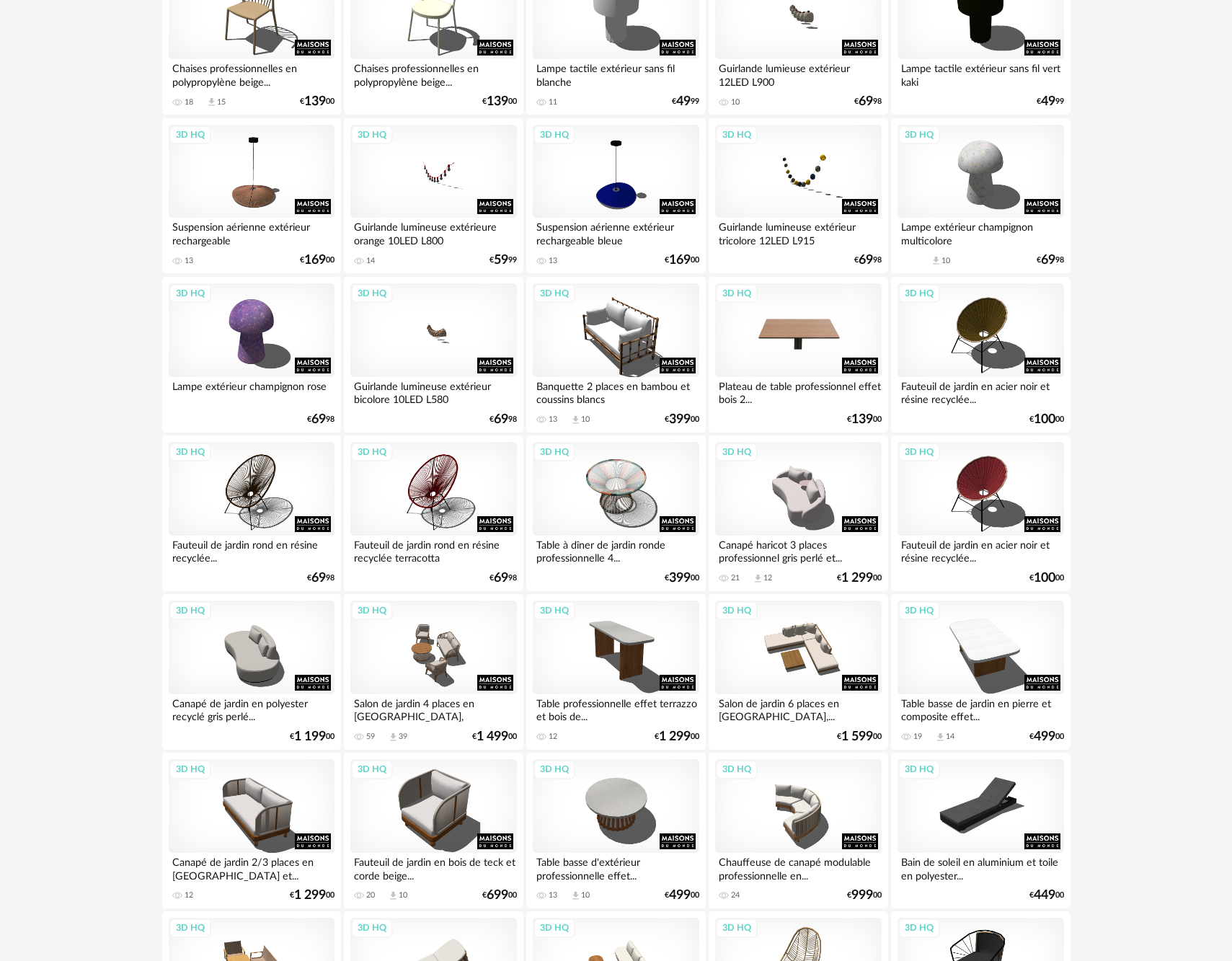
scroll to position [1061, 0]
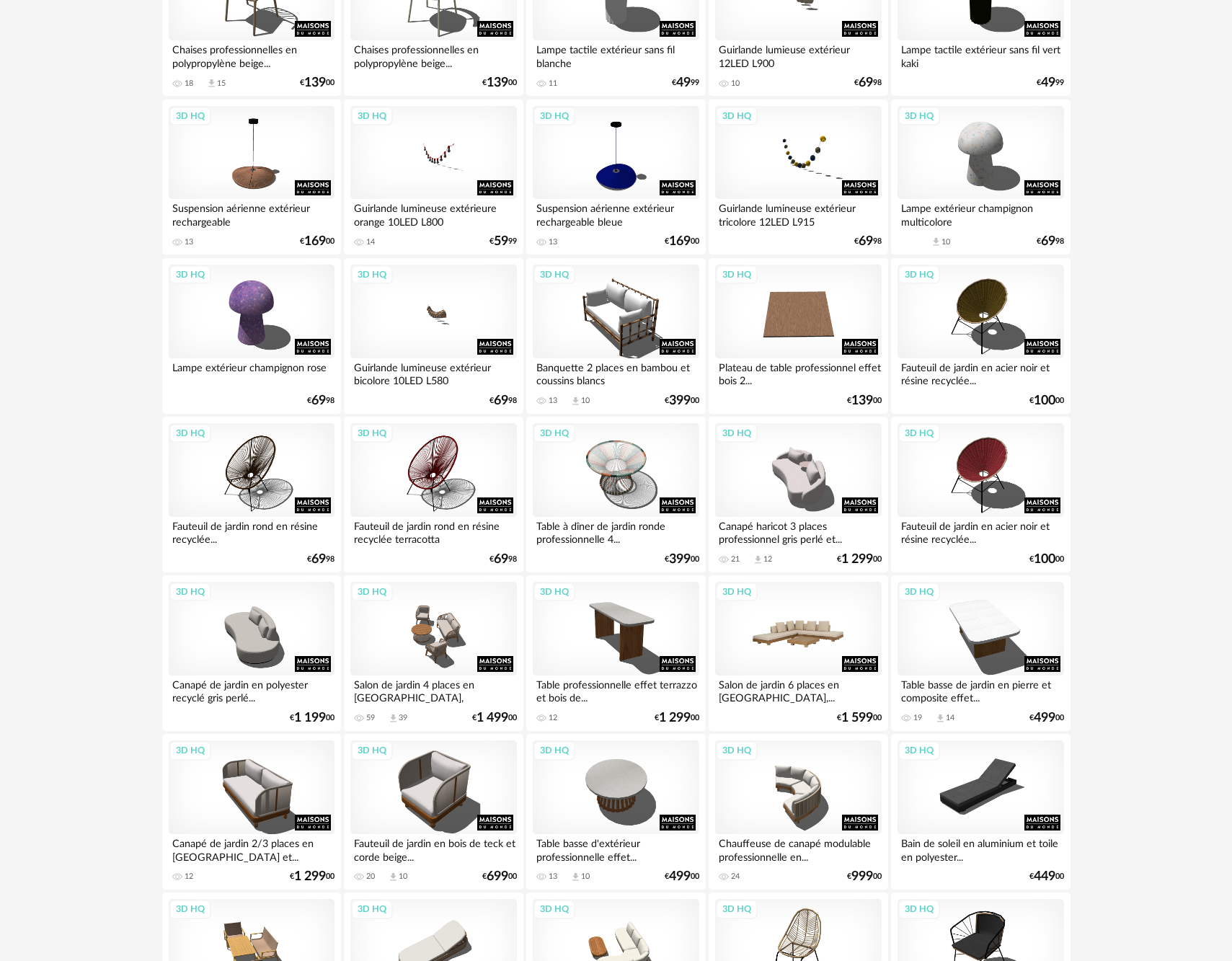
click at [849, 623] on div "3D HQ" at bounding box center [798, 628] width 165 height 94
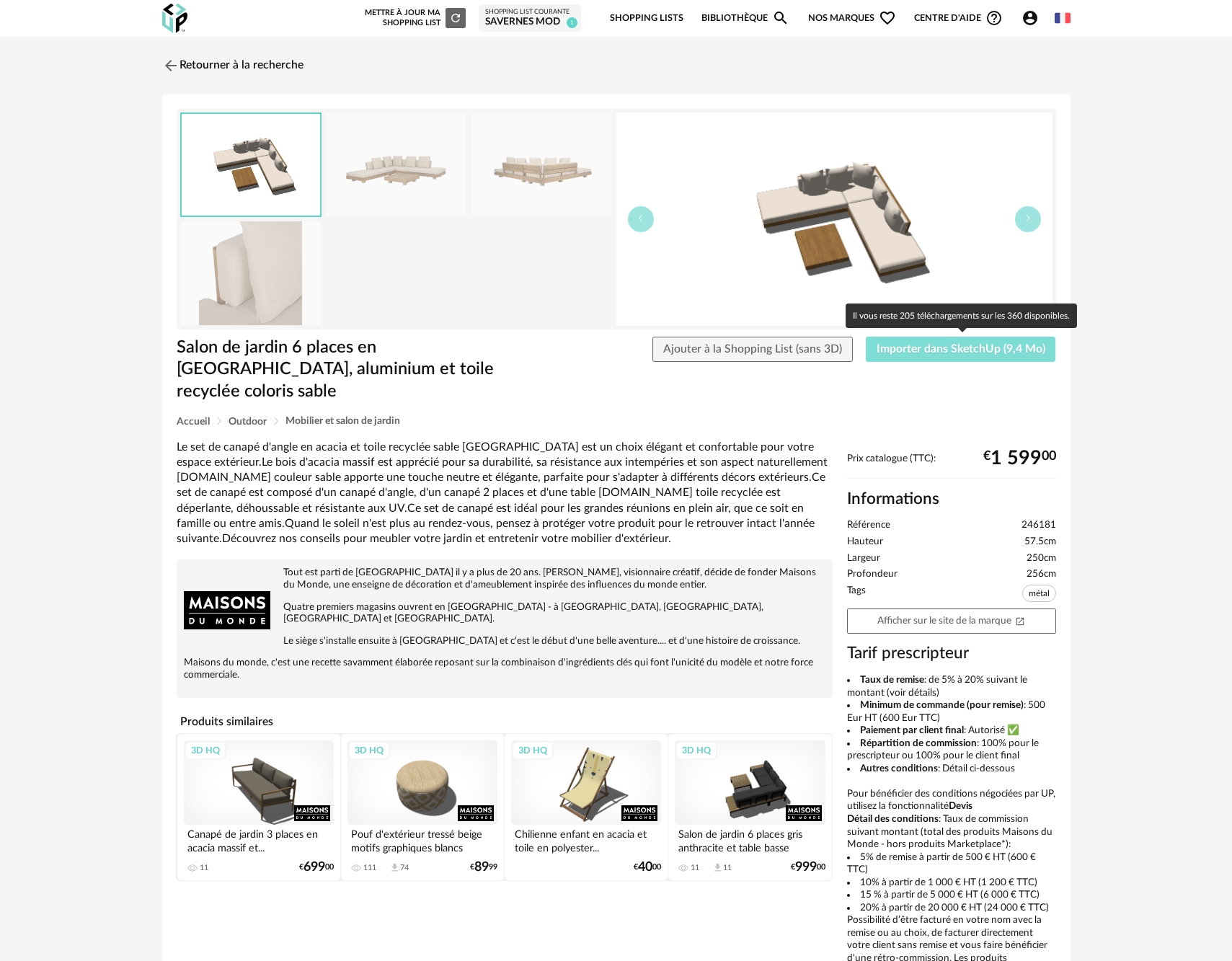
click at [911, 346] on span "Importer dans SketchUp (9,4 Mo)" at bounding box center [961, 348] width 169 height 11
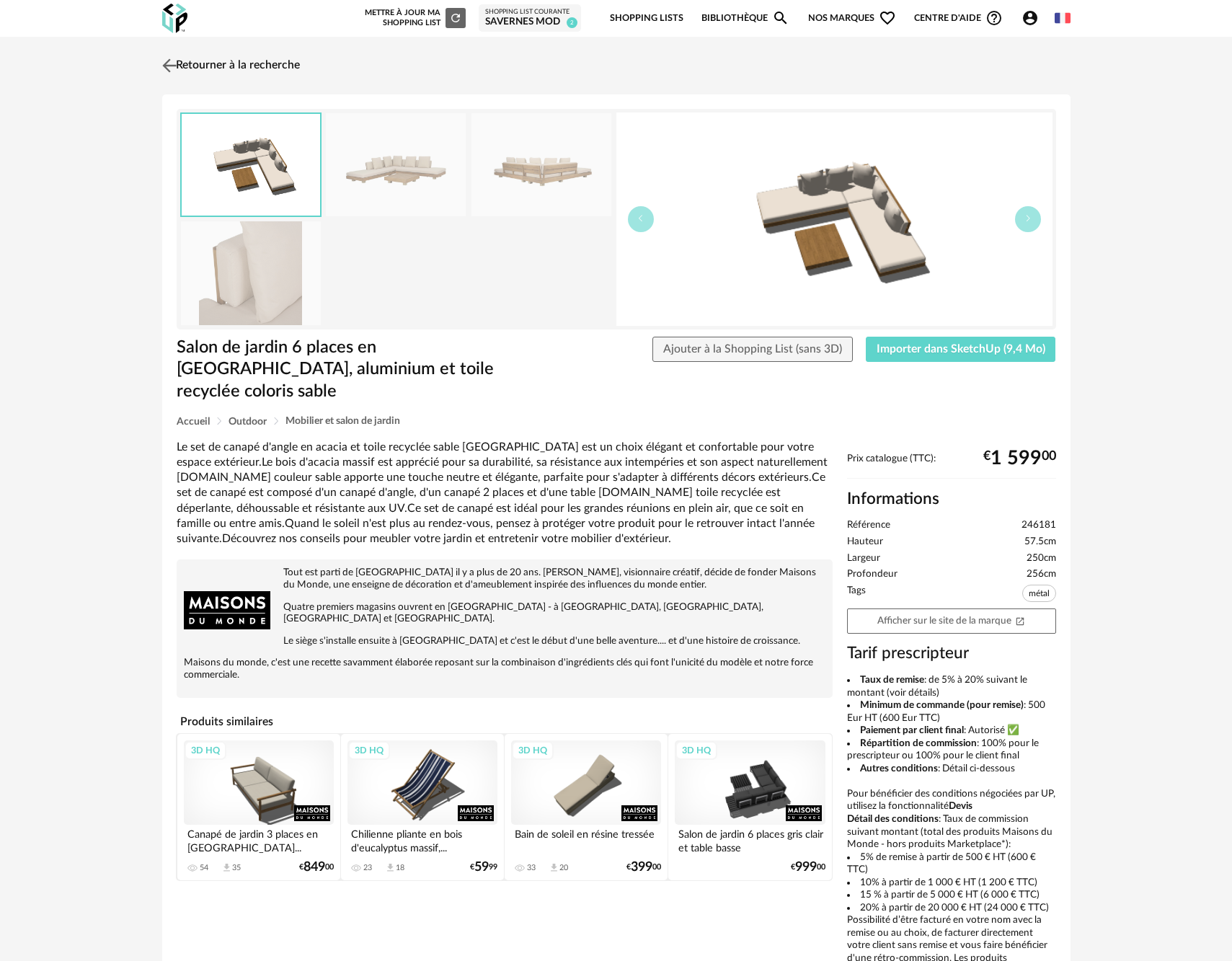
click at [169, 64] on img at bounding box center [169, 66] width 21 height 21
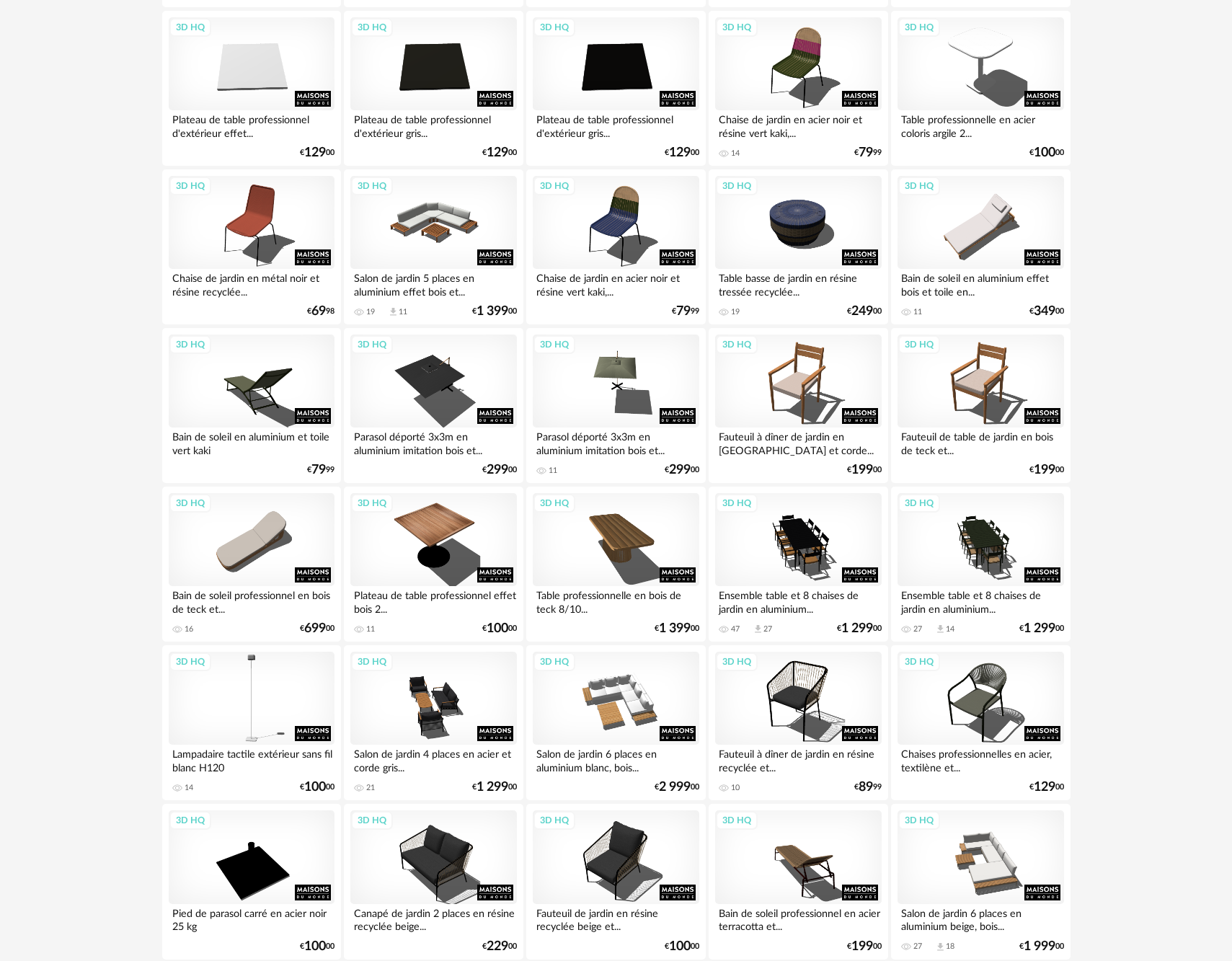
scroll to position [2324, 0]
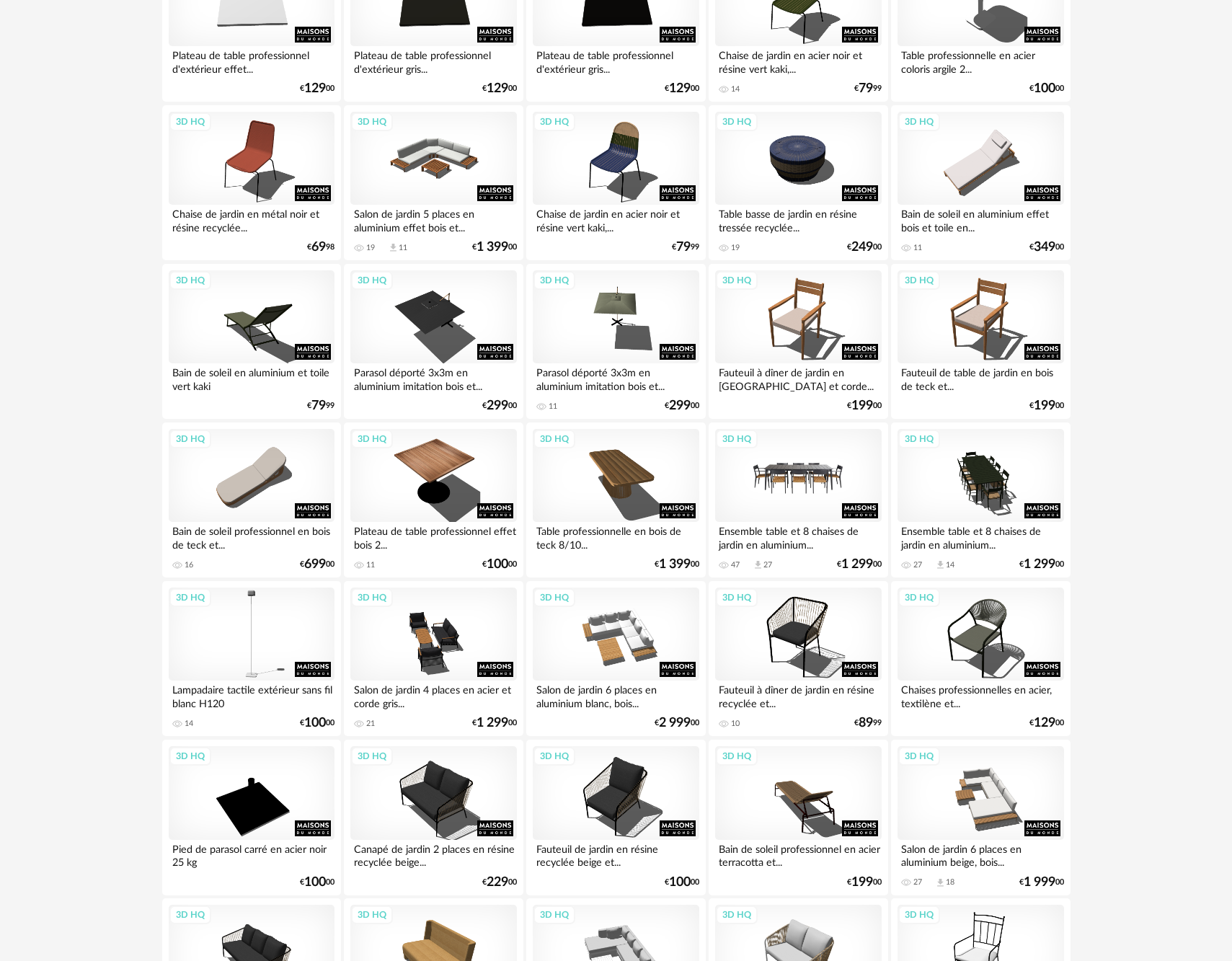
click at [825, 482] on div "3D HQ" at bounding box center [798, 476] width 165 height 94
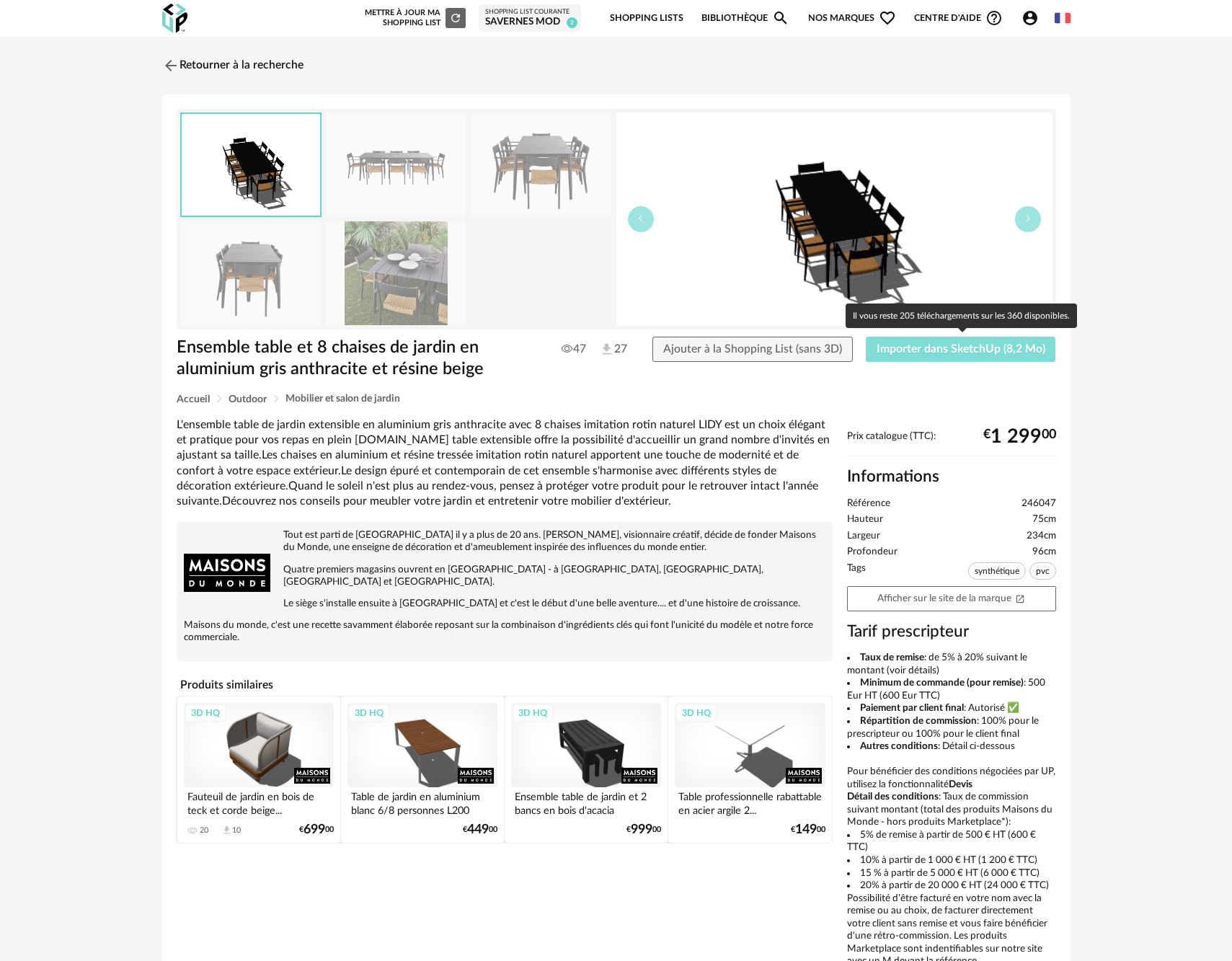
click at [925, 350] on span "Importer dans SketchUp (8,2 Mo)" at bounding box center [961, 348] width 169 height 11
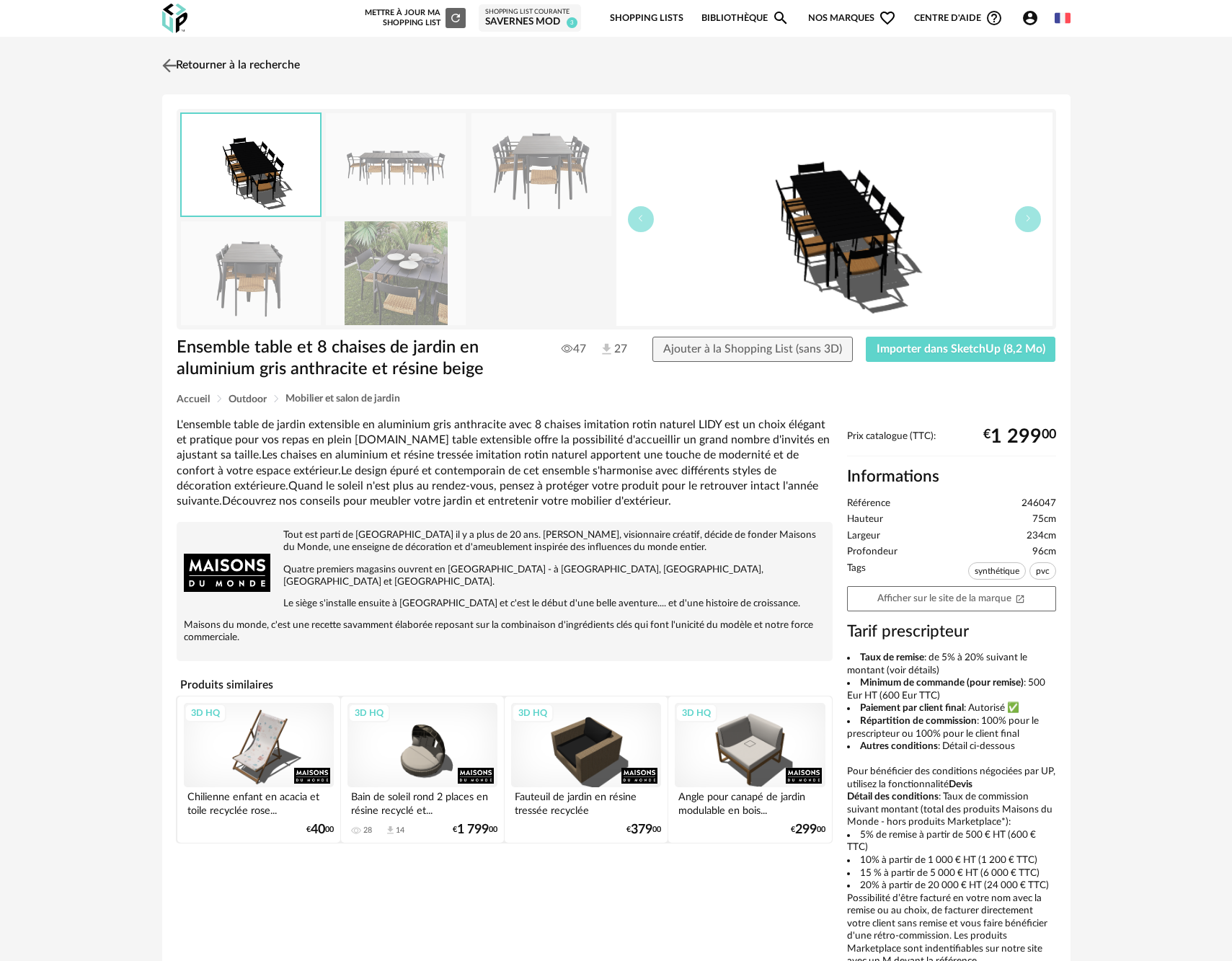
click at [169, 64] on img at bounding box center [169, 66] width 21 height 21
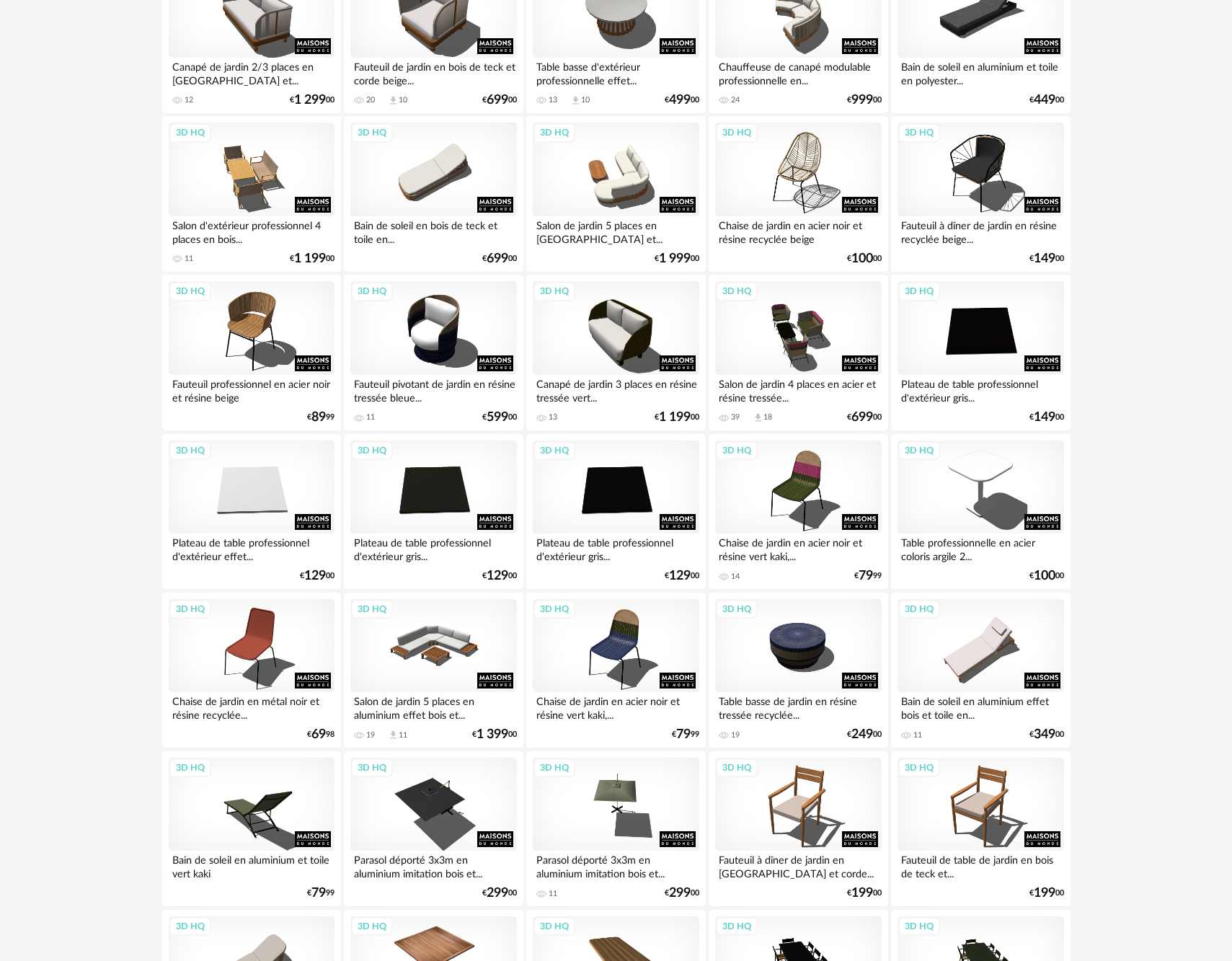
scroll to position [1772, 0]
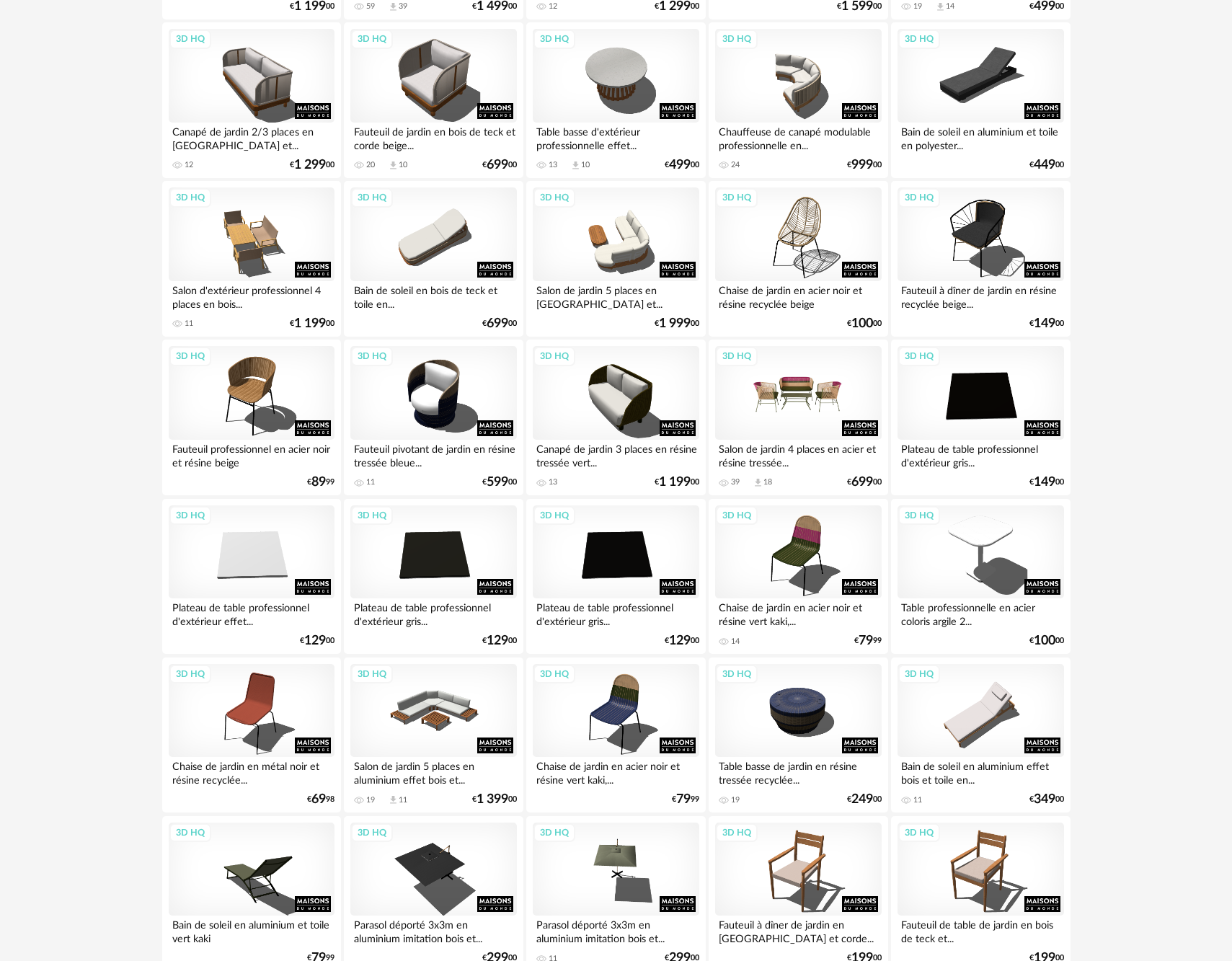
click at [803, 412] on div "3D HQ" at bounding box center [798, 393] width 165 height 94
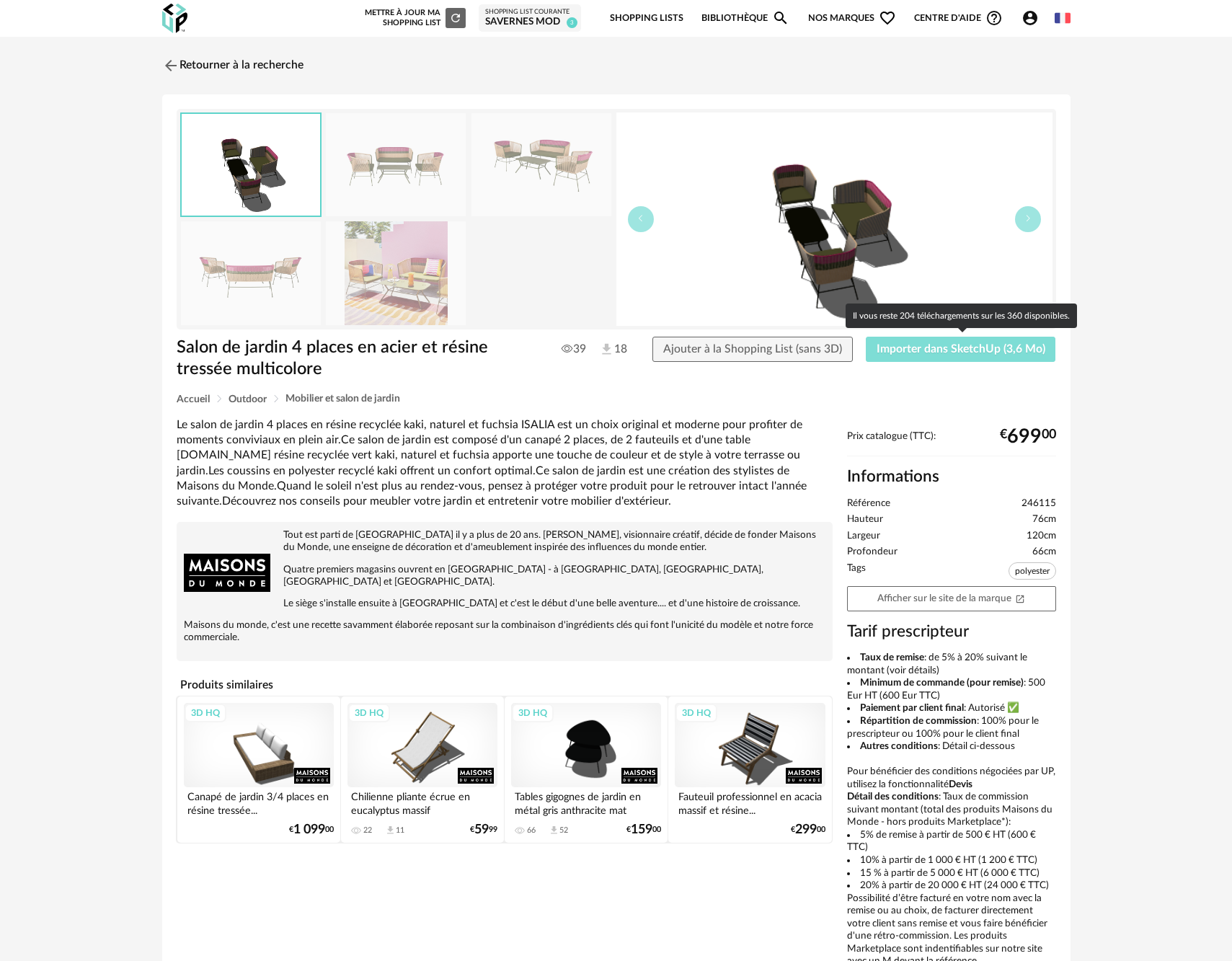
click at [904, 350] on span "Importer dans SketchUp (3,6 Mo)" at bounding box center [961, 348] width 169 height 11
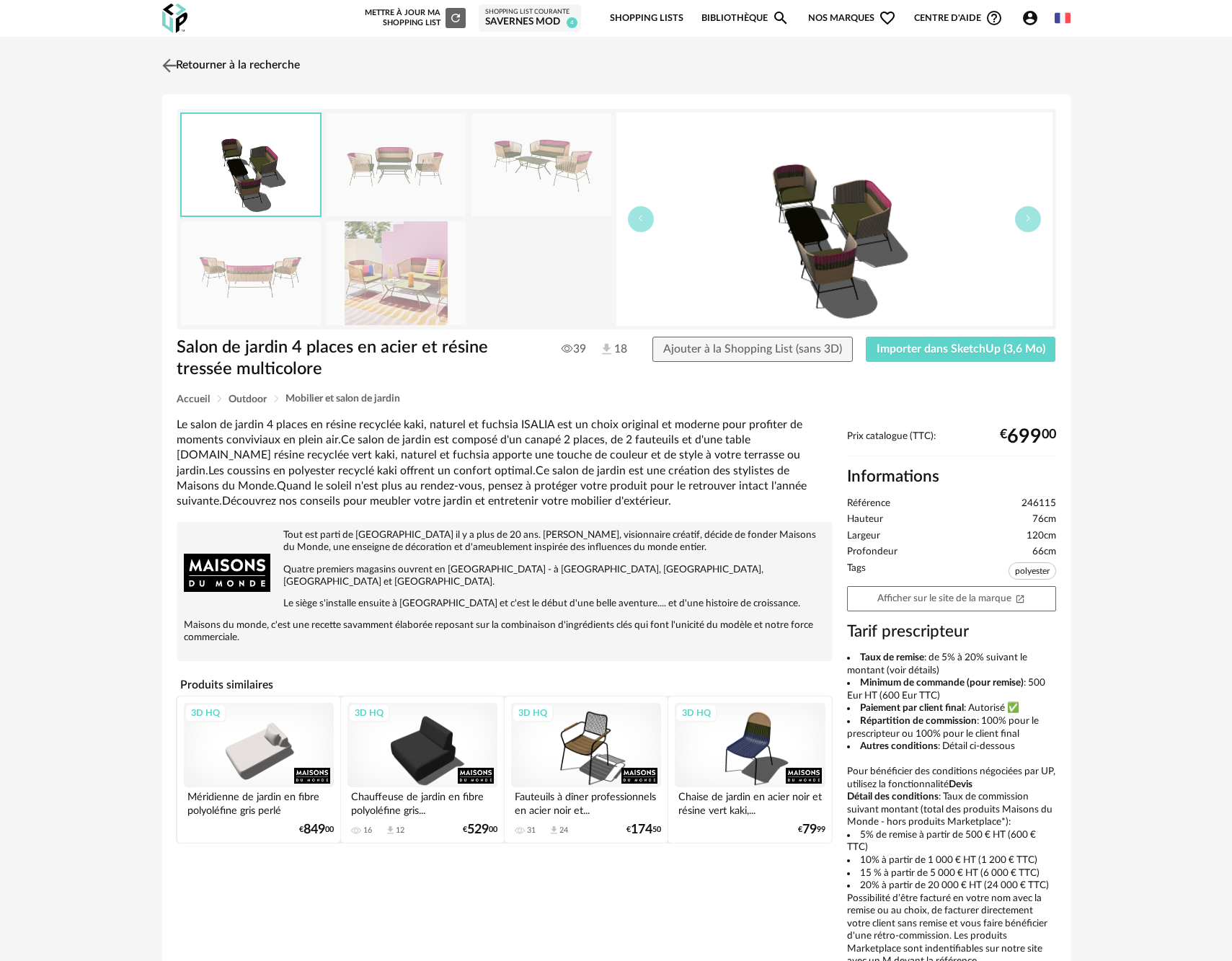
click at [172, 66] on img at bounding box center [169, 66] width 21 height 21
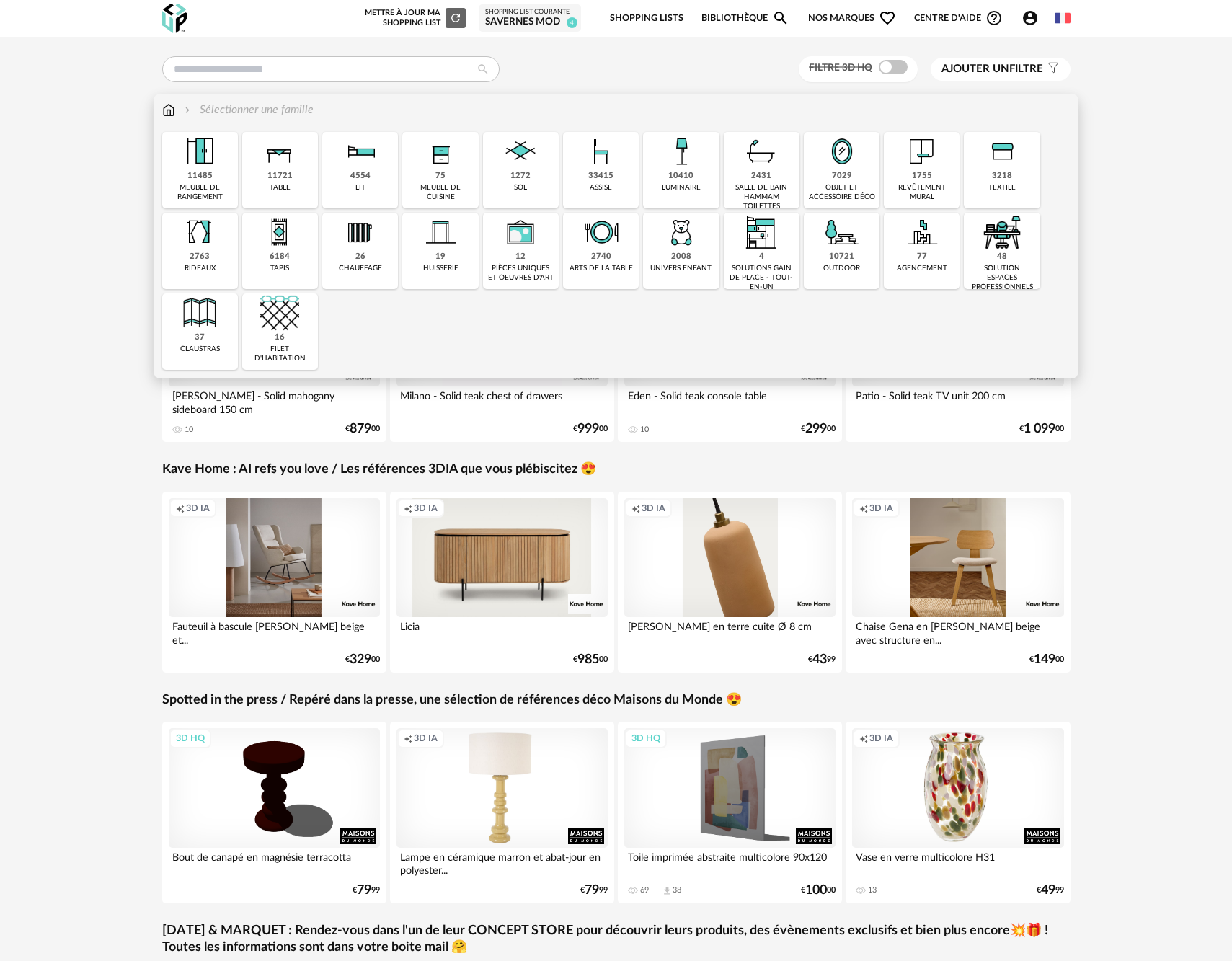
click at [835, 251] on img at bounding box center [842, 232] width 39 height 39
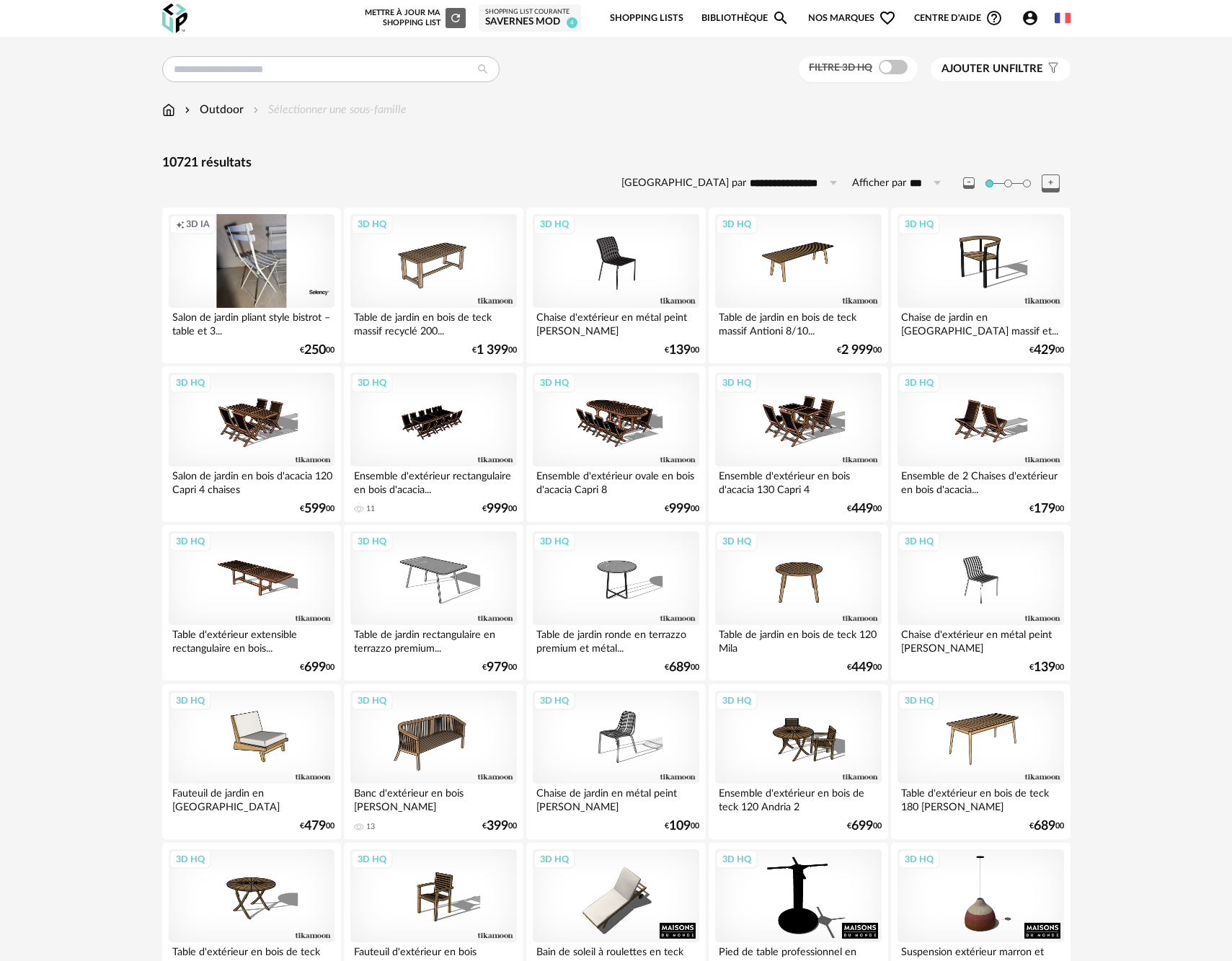
click at [900, 67] on span at bounding box center [893, 66] width 28 height 15
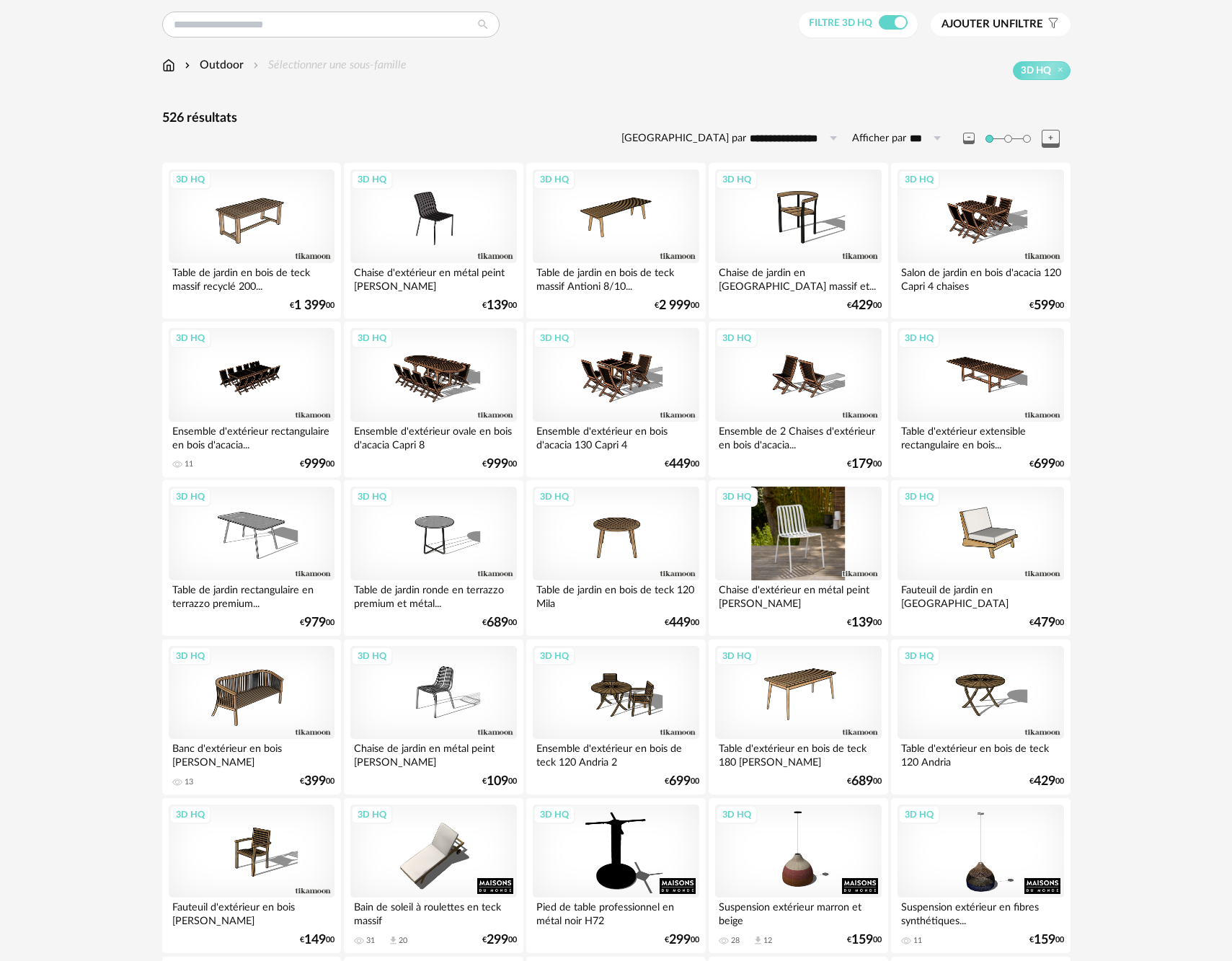
scroll to position [104, 0]
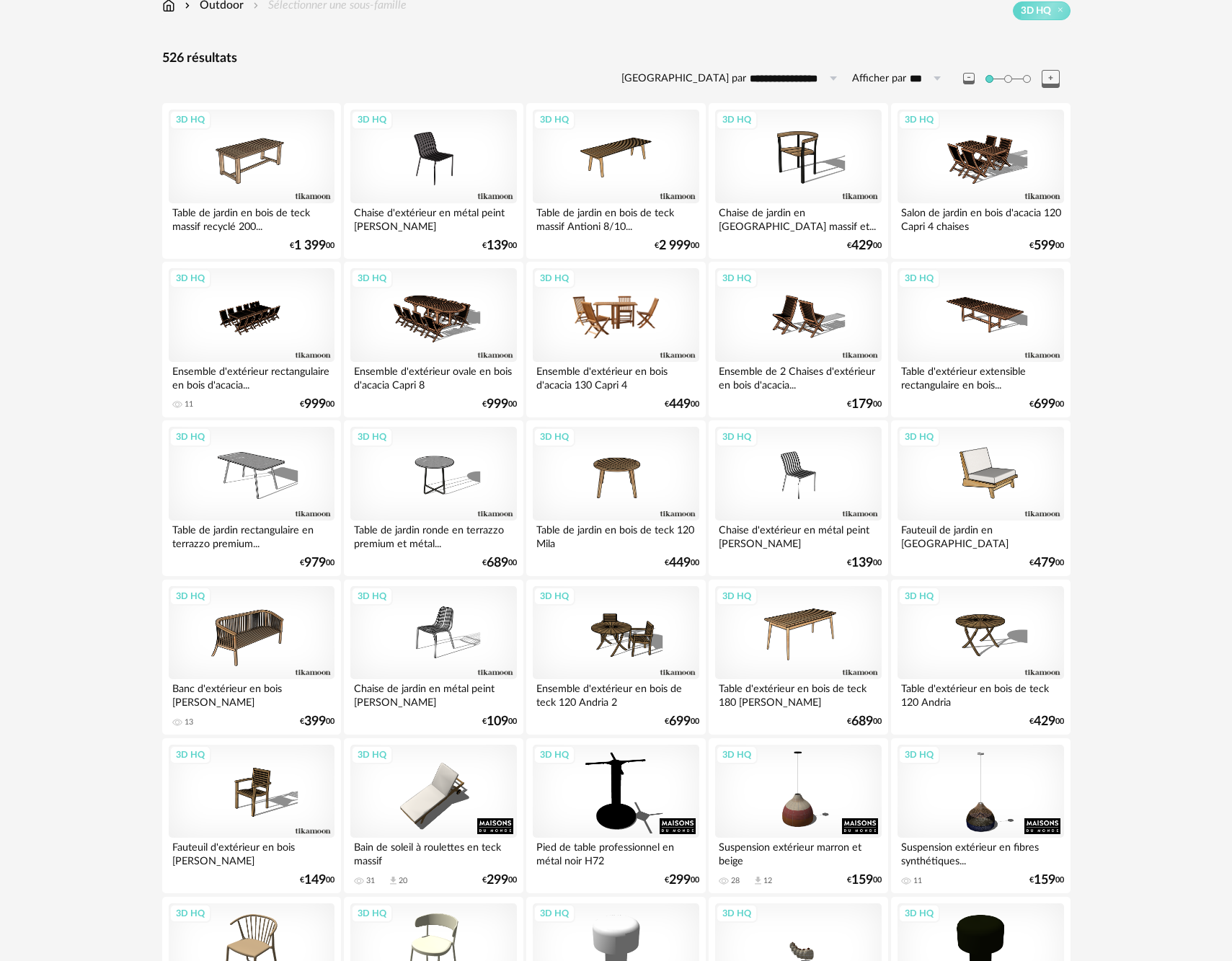
click at [654, 326] on div "3D HQ" at bounding box center [615, 315] width 165 height 94
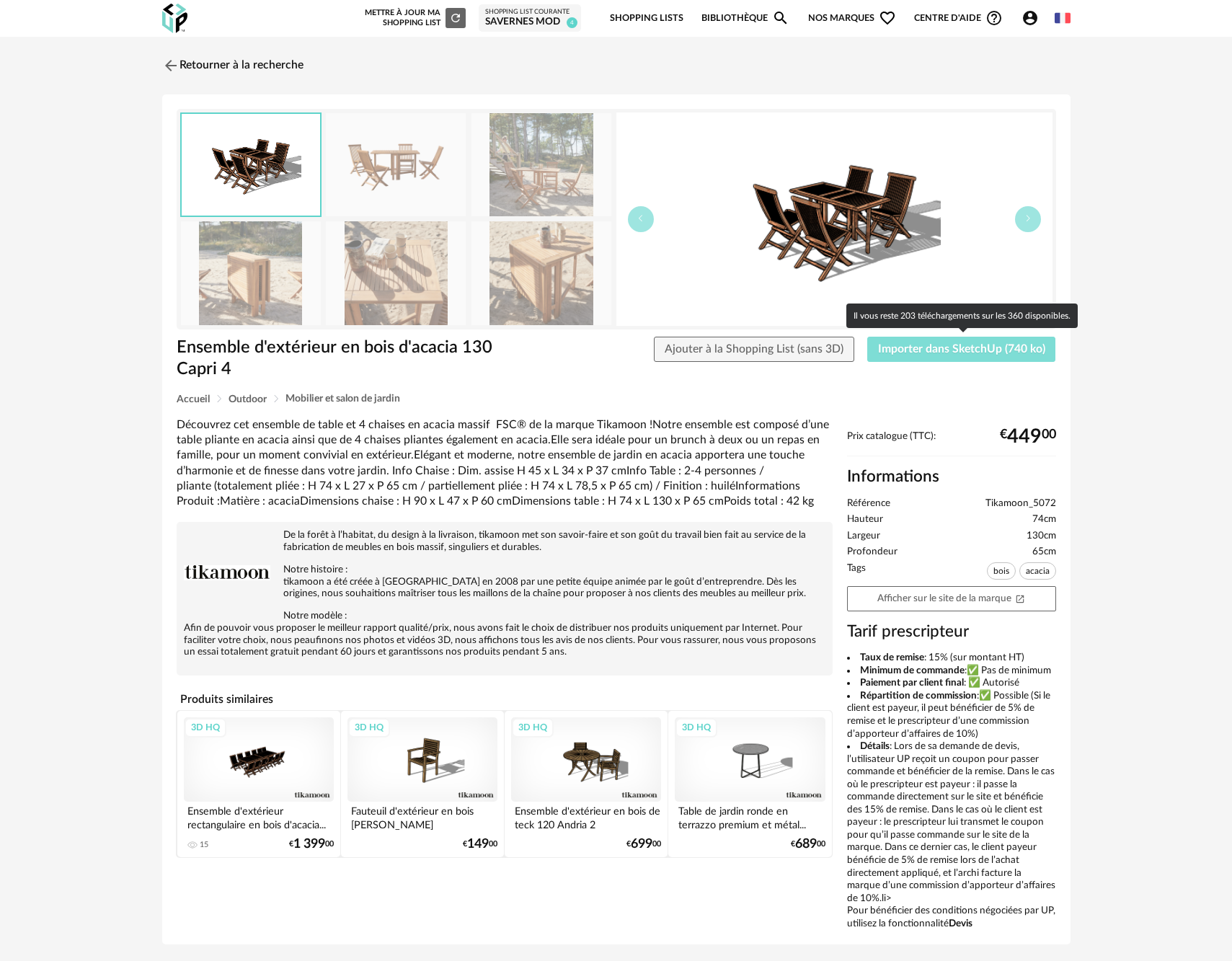
click at [878, 351] on button "Importer dans SketchUp (740 ko)" at bounding box center [961, 350] width 189 height 26
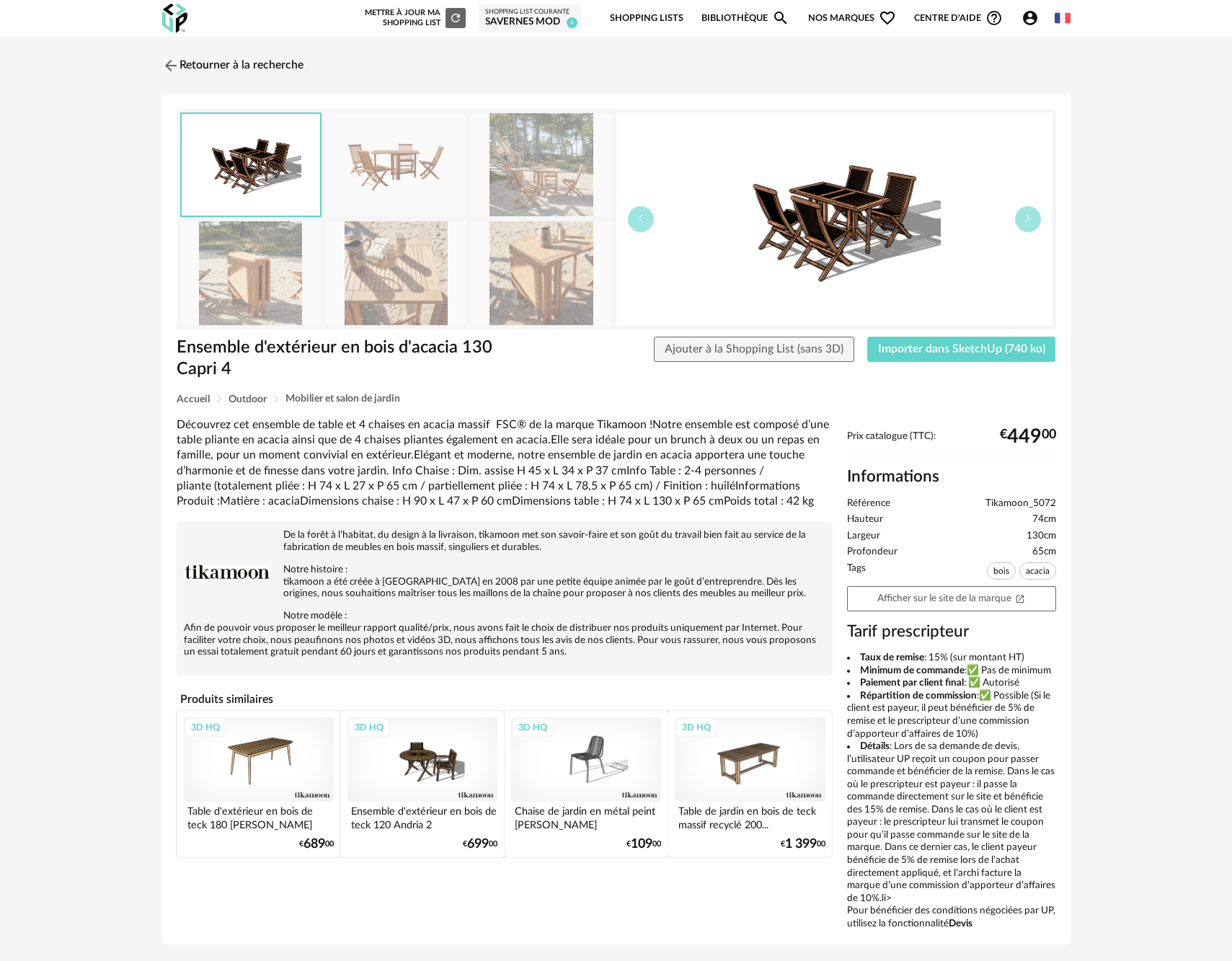
click at [434, 756] on div "3D HQ" at bounding box center [422, 759] width 150 height 84
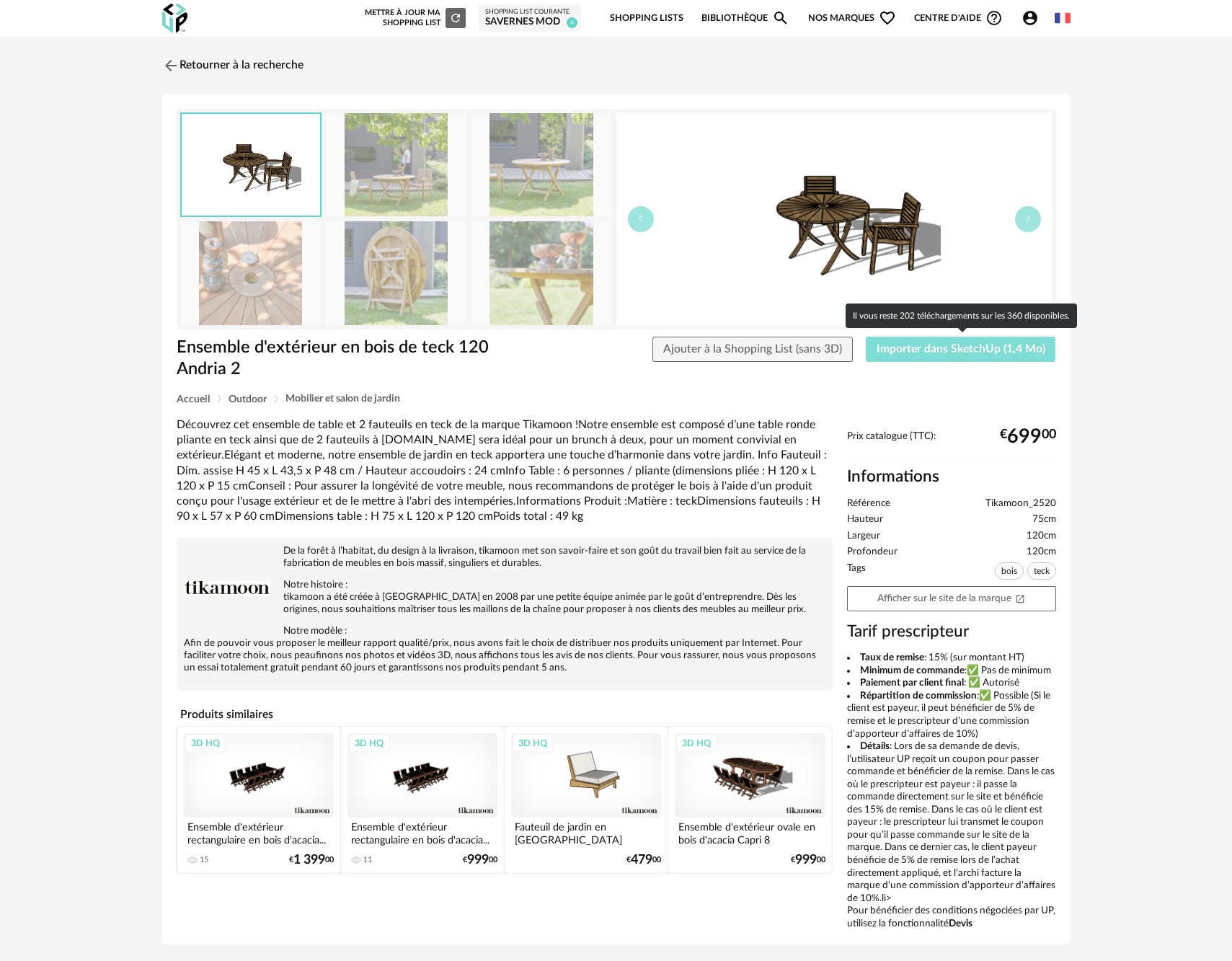
click at [933, 349] on span "Importer dans SketchUp (1,4 Mo)" at bounding box center [961, 348] width 169 height 11
